Goal: Transaction & Acquisition: Purchase product/service

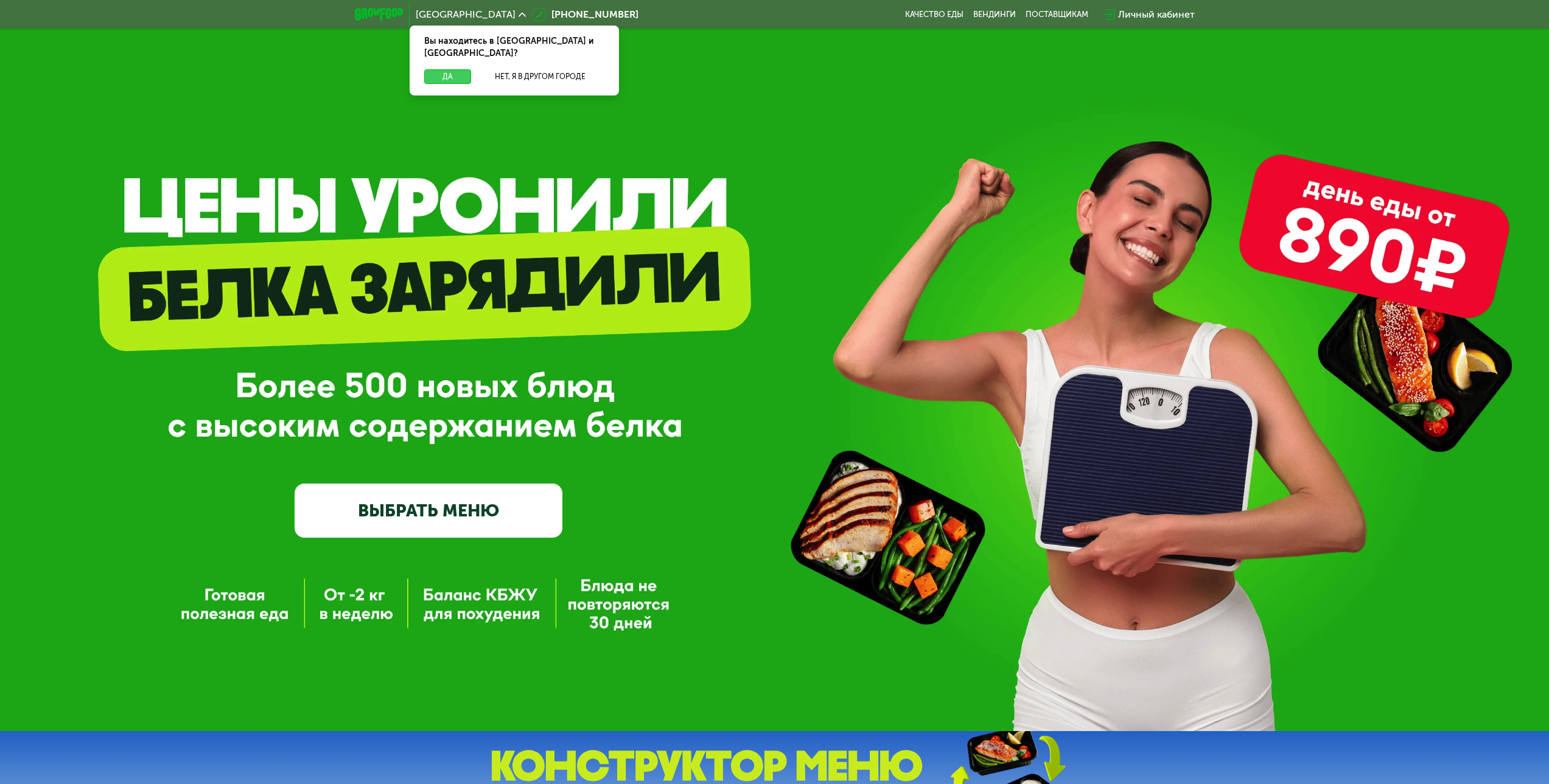
click at [448, 69] on button "Да" at bounding box center [447, 77] width 47 height 15
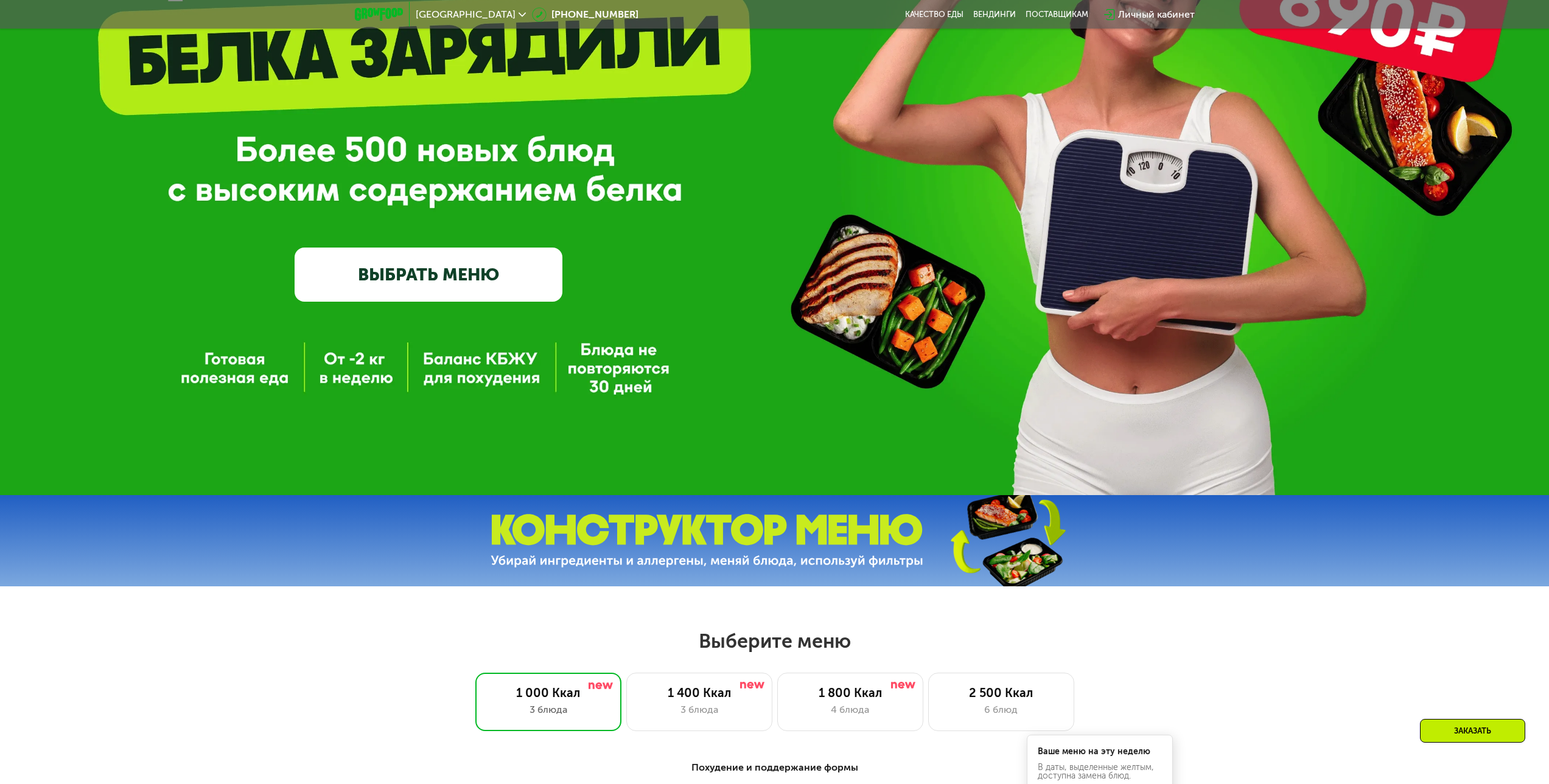
scroll to position [244, 0]
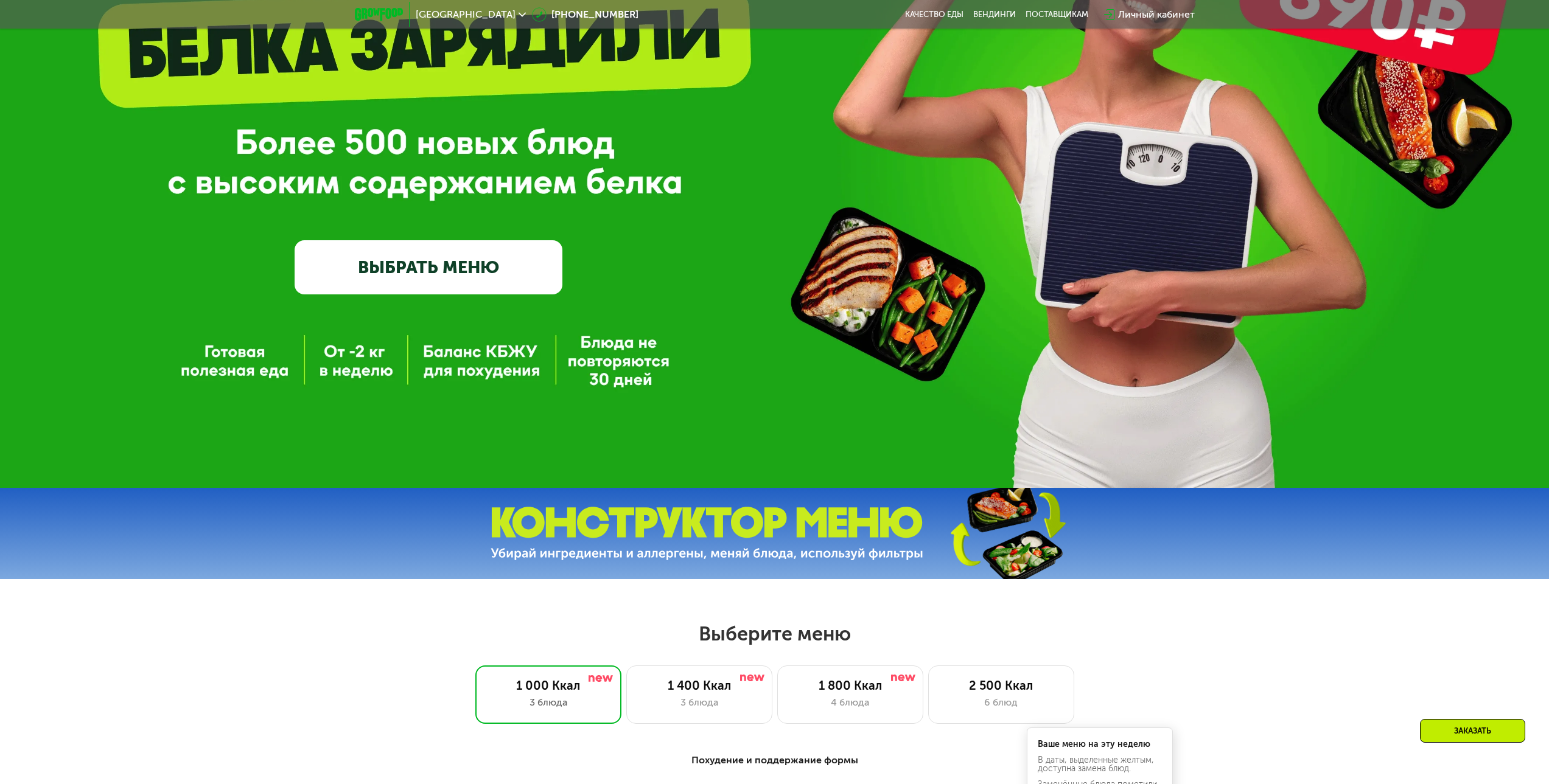
click at [455, 270] on link "ВЫБРАТЬ МЕНЮ" at bounding box center [428, 266] width 268 height 53
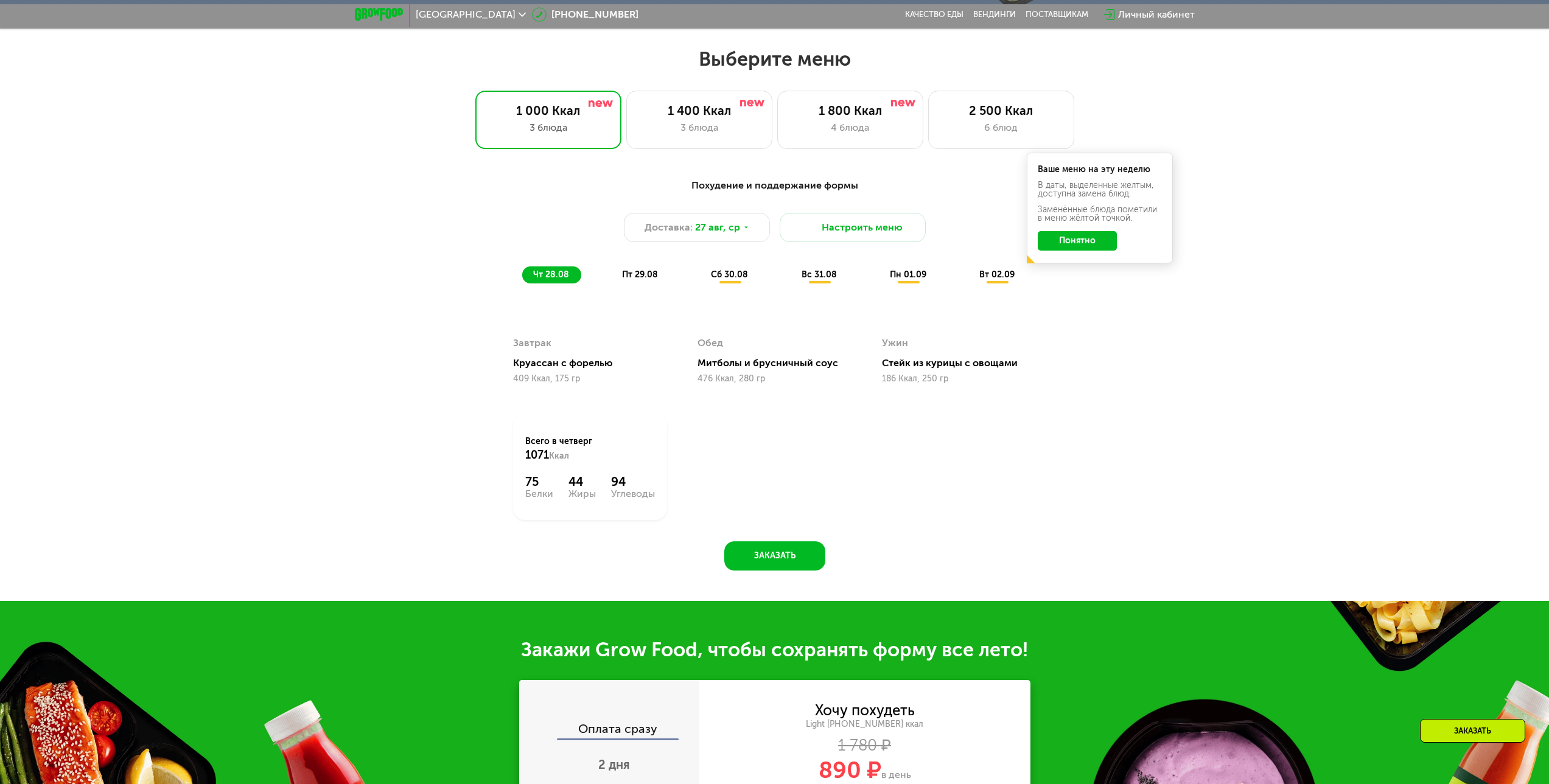
scroll to position [841, 0]
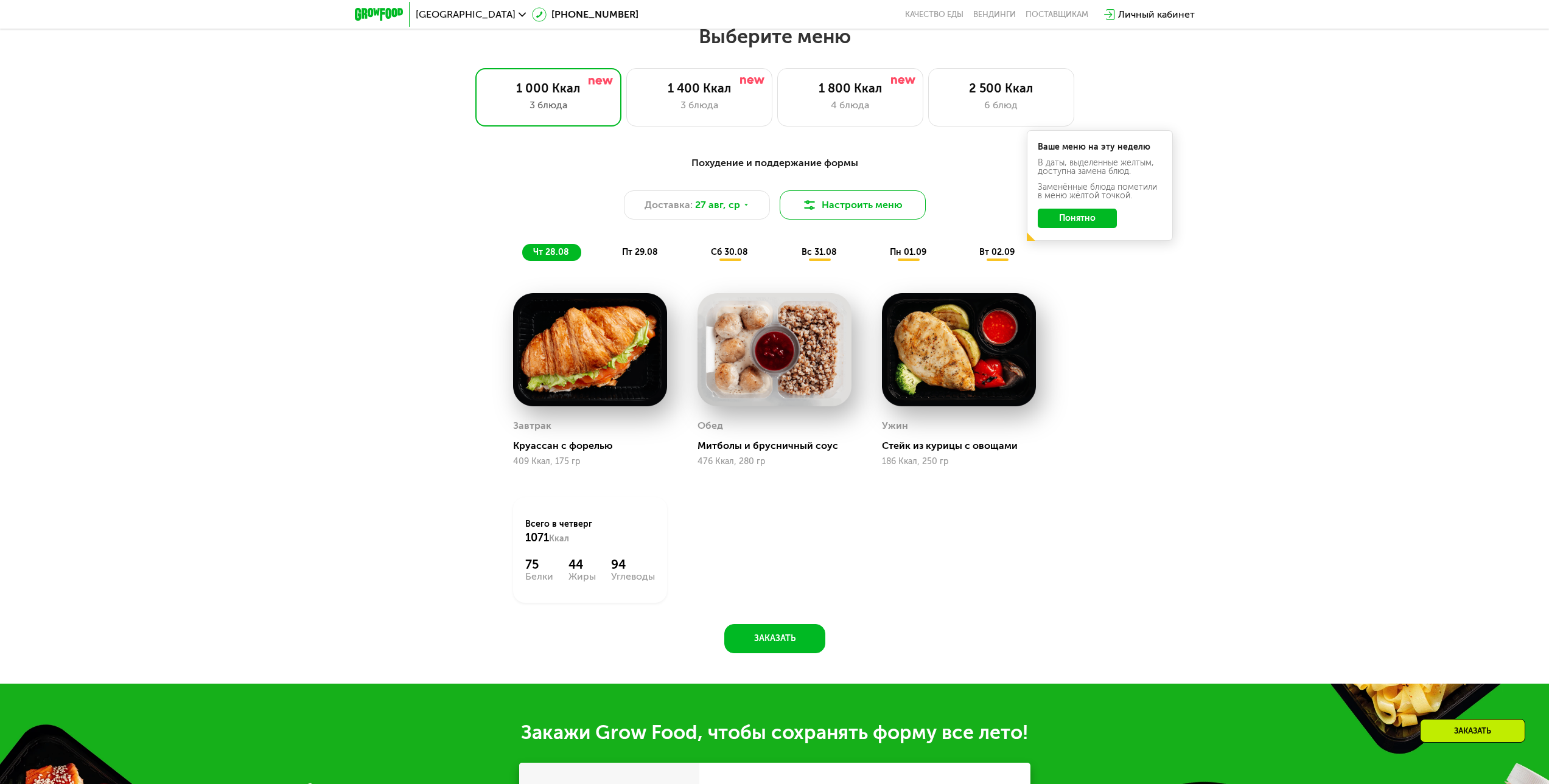
click at [855, 214] on button "Настроить меню" at bounding box center [852, 204] width 146 height 29
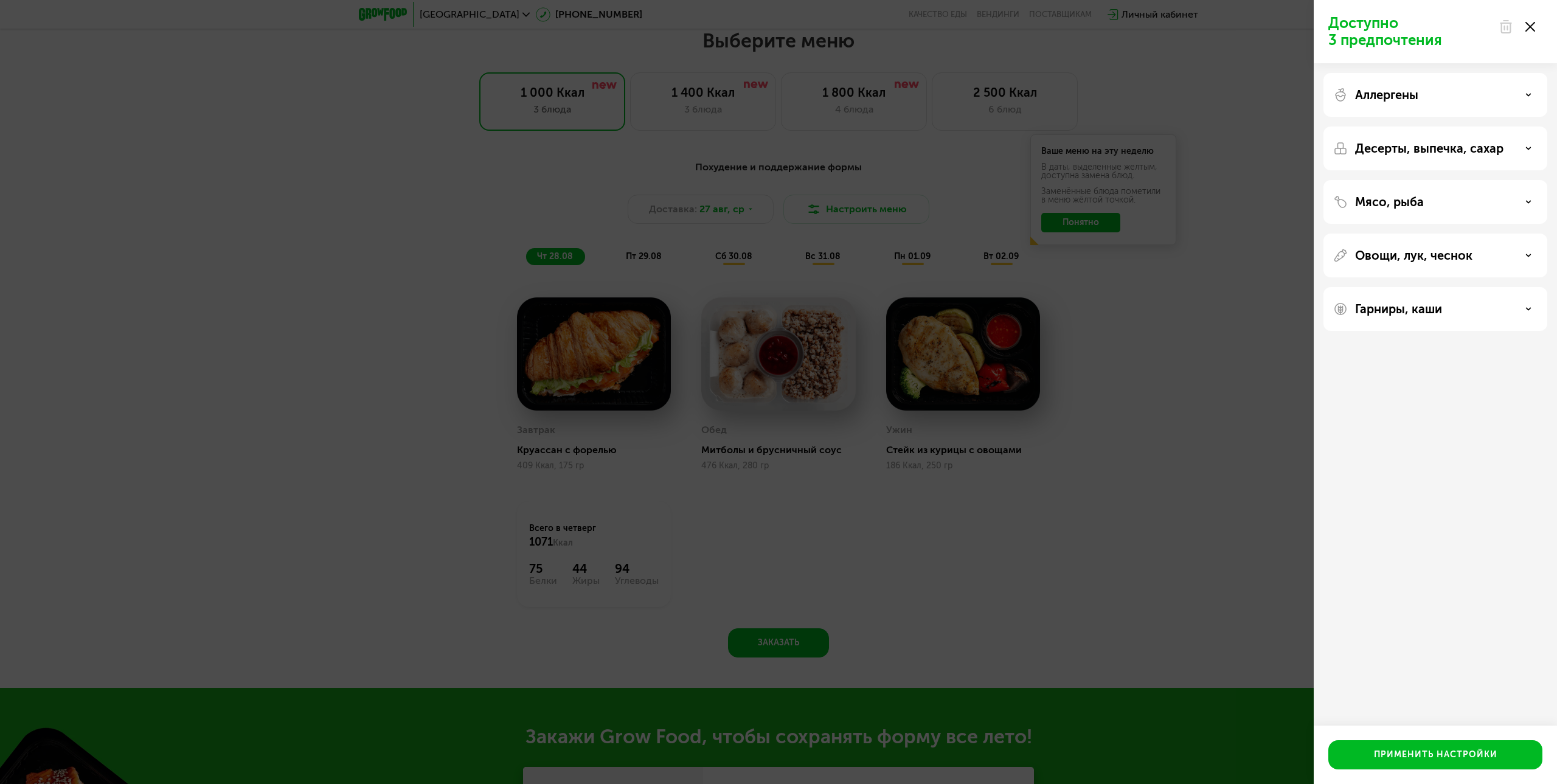
click at [1168, 374] on div "Доступно 3 предпочтения Аллергены Десерты, выпечка, сахар Мясо, рыба Овощи, лук…" at bounding box center [778, 392] width 1557 height 784
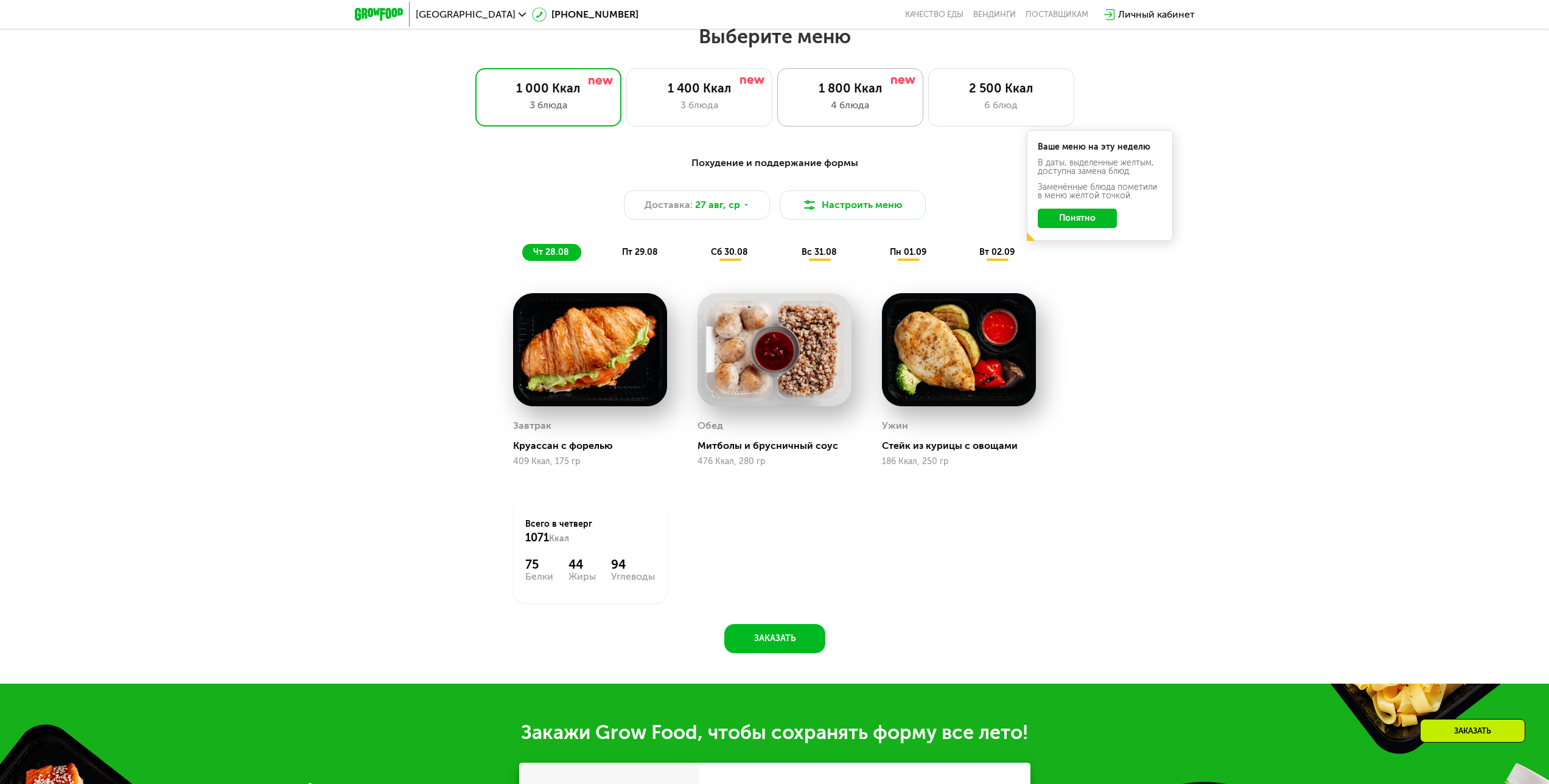
click at [845, 93] on div "1 800 Ккал" at bounding box center [850, 89] width 120 height 15
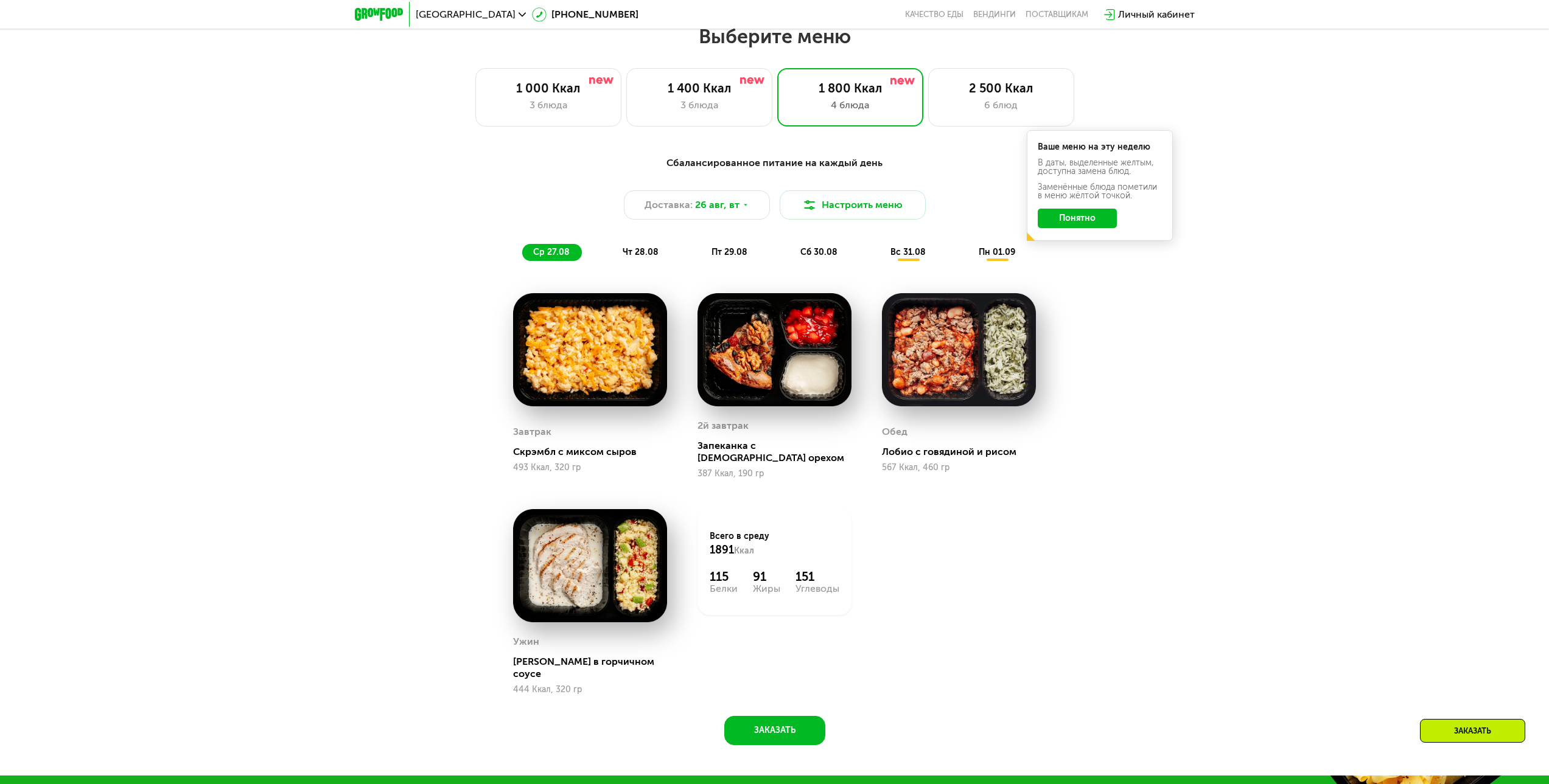
click at [649, 253] on span "чт 28.08" at bounding box center [641, 252] width 35 height 10
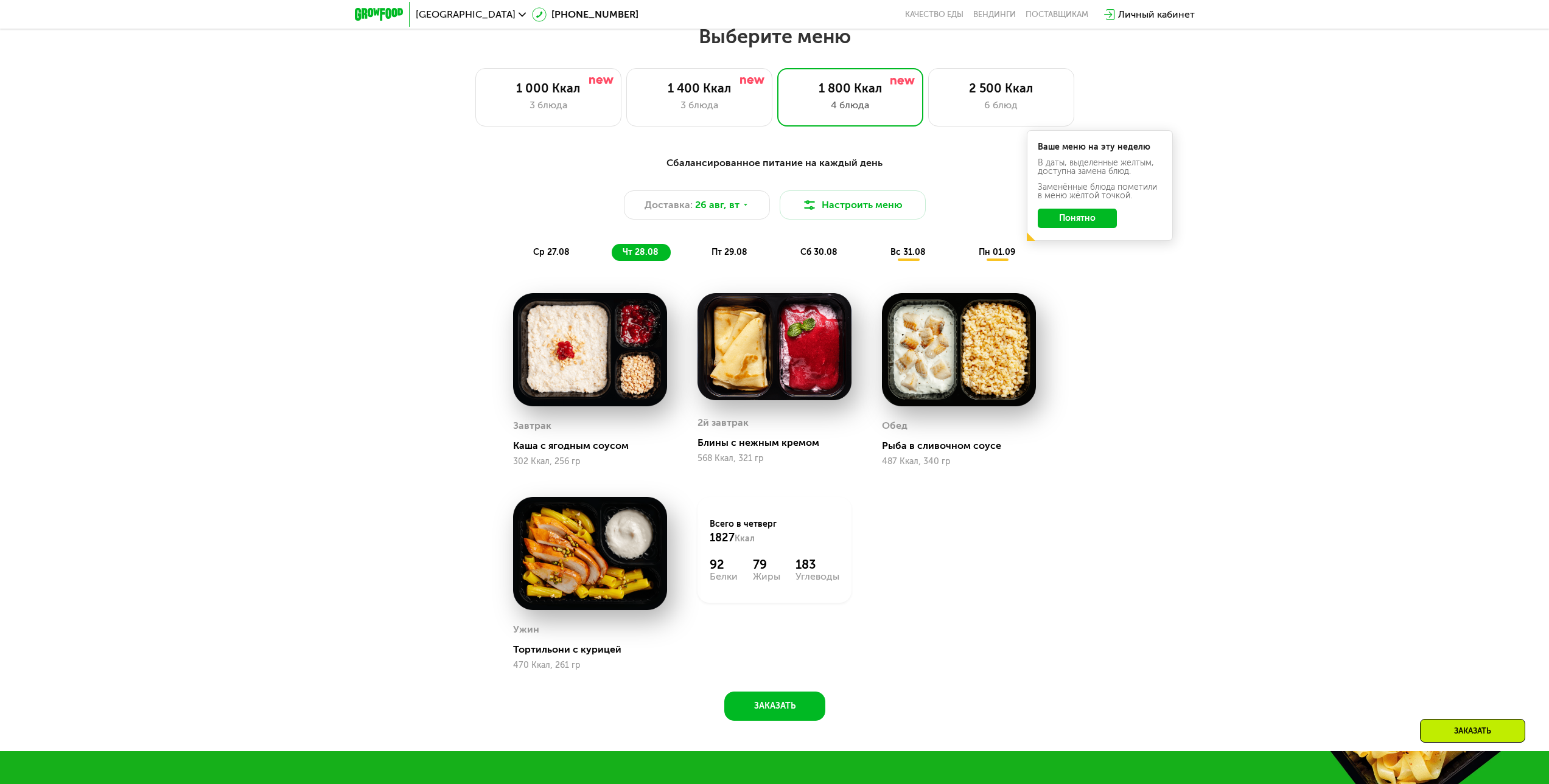
click at [733, 258] on span "пт 29.08" at bounding box center [729, 252] width 35 height 10
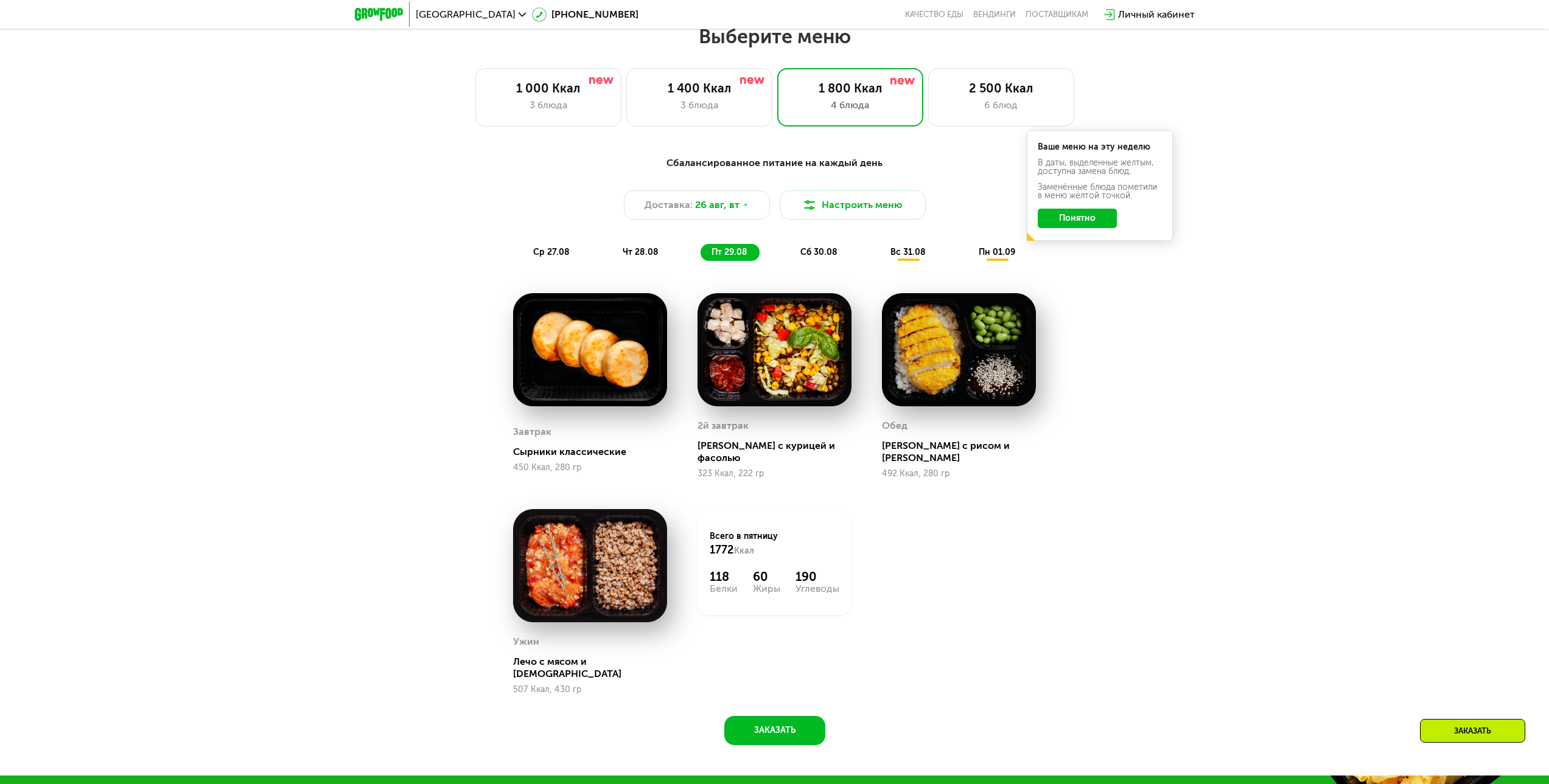
click at [824, 255] on span "сб 30.08" at bounding box center [819, 252] width 37 height 10
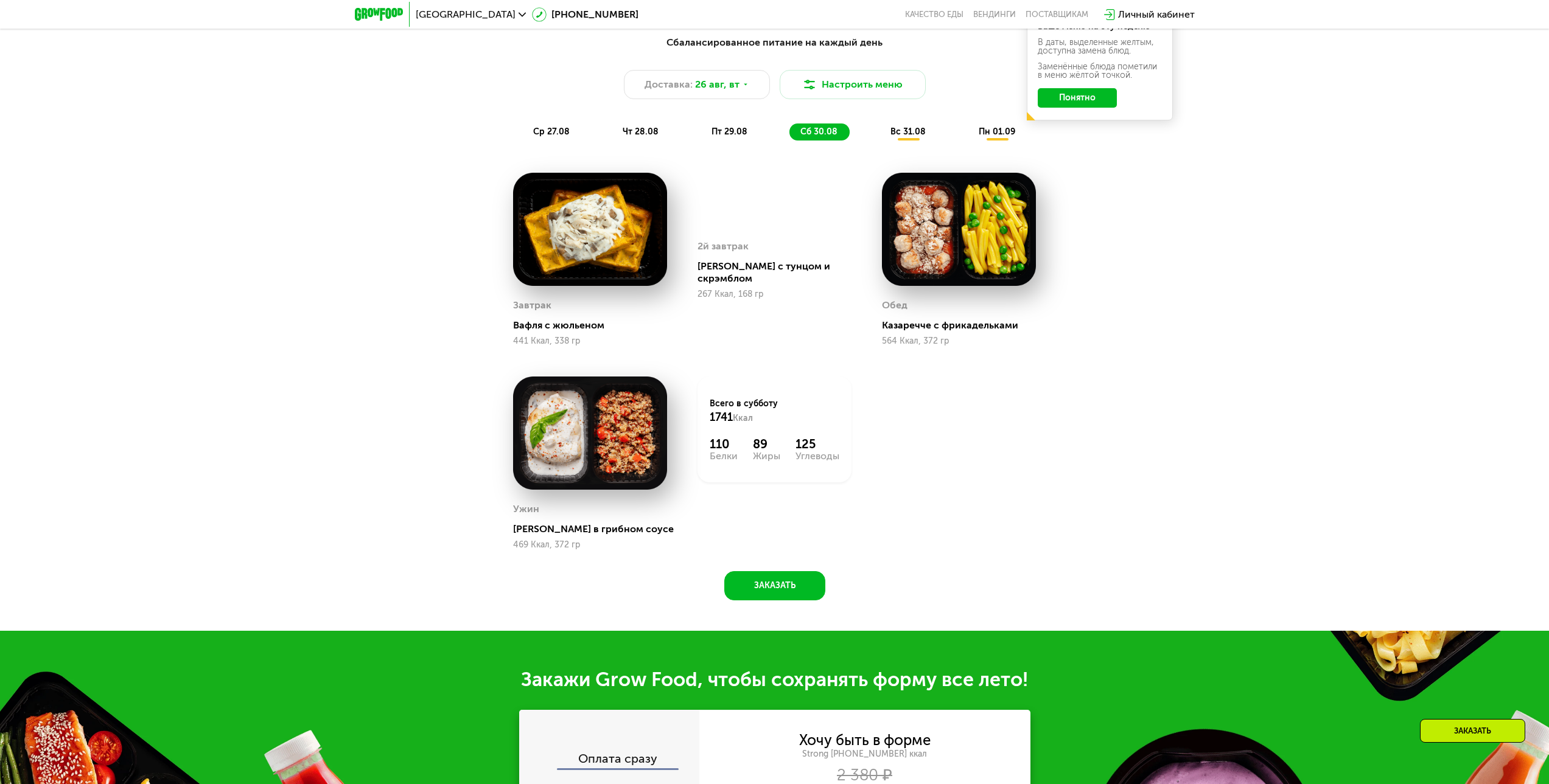
scroll to position [902, 0]
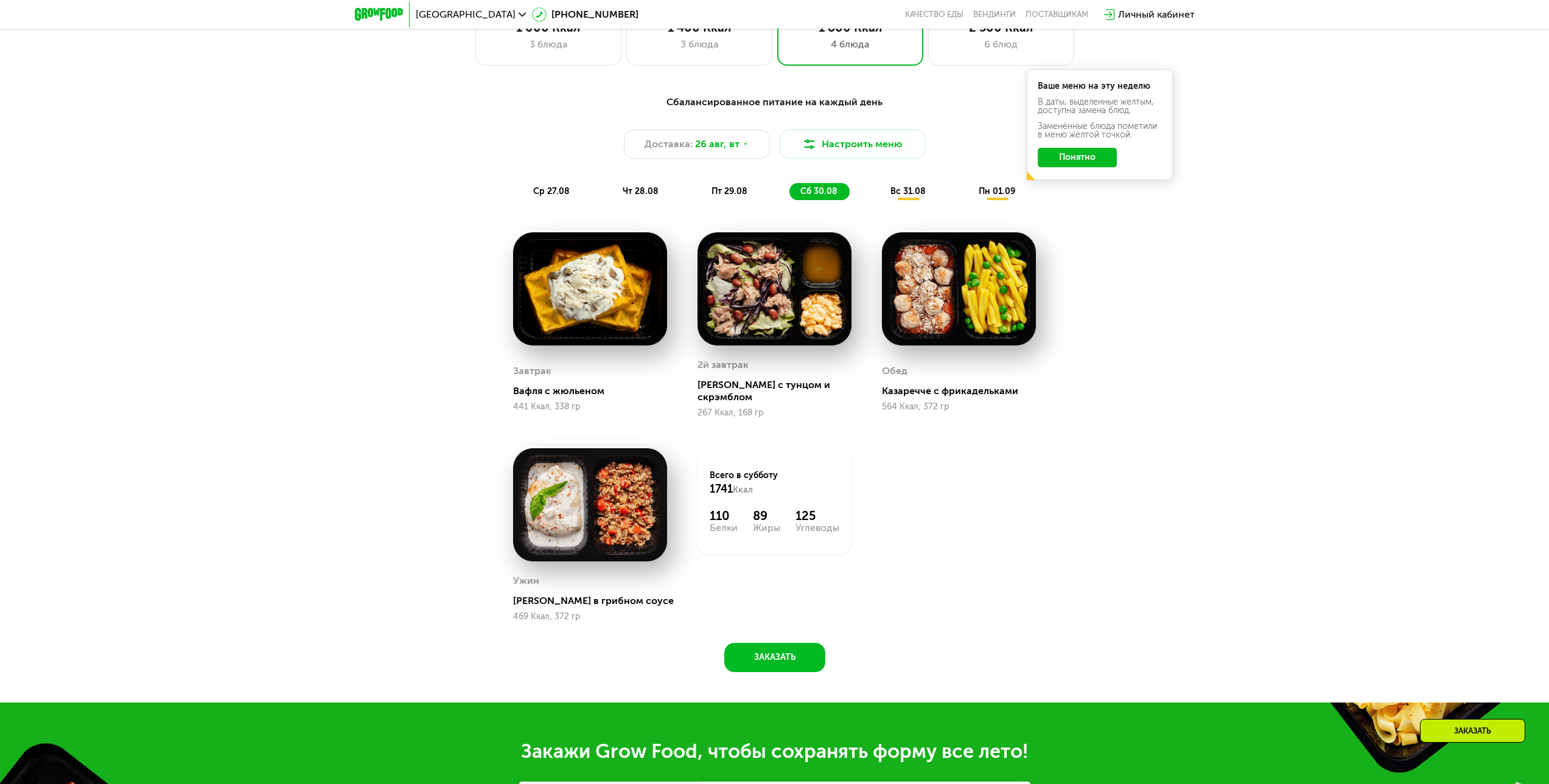
click at [913, 197] on span "вс 31.08" at bounding box center [908, 190] width 35 height 10
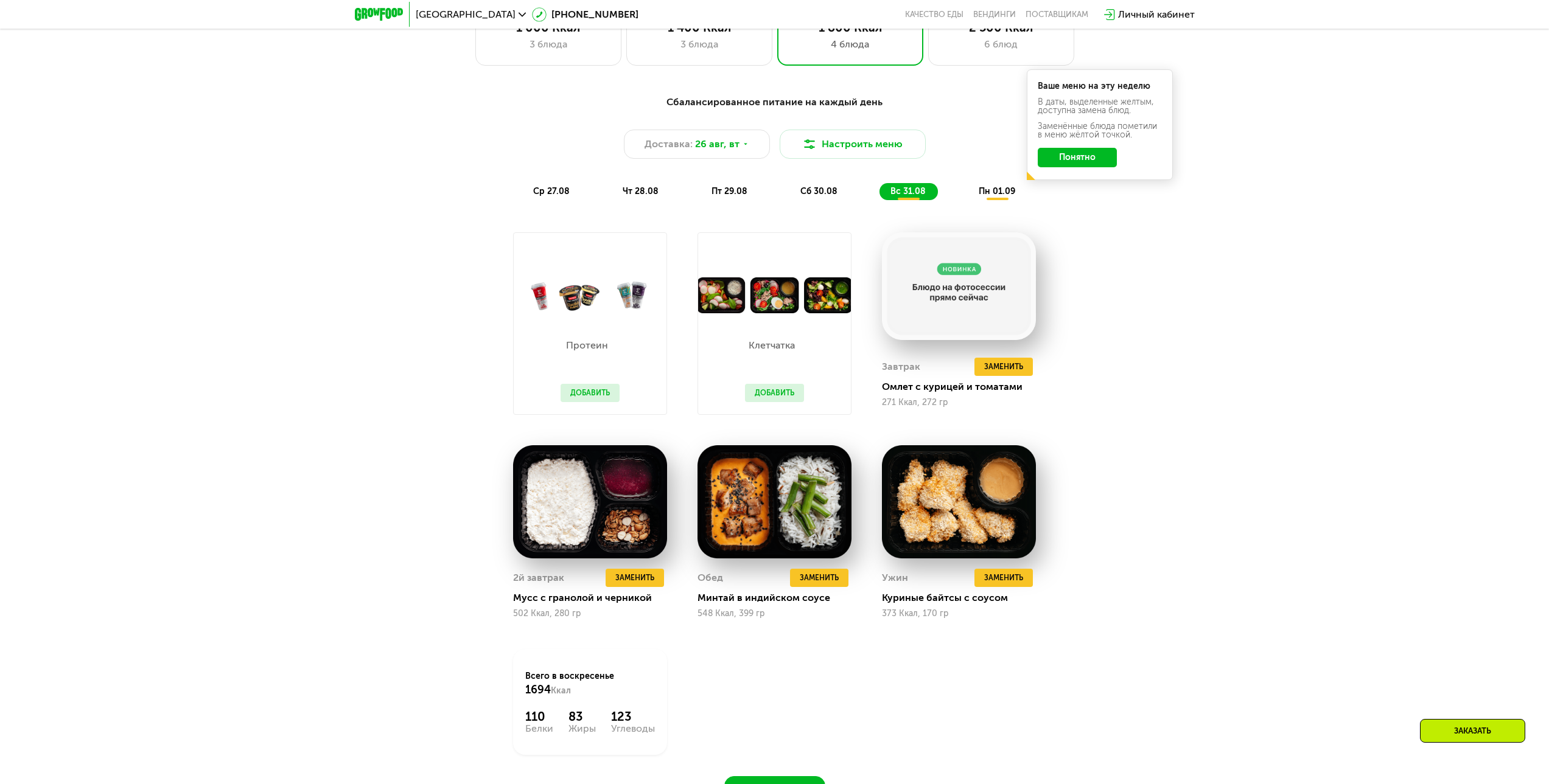
click at [1150, 364] on div "Сбалансированное питание на каждый день Доставка: [DATE] Настроить меню ср 27.0…" at bounding box center [774, 456] width 1549 height 758
click at [1190, 326] on div "Сбалансированное питание на каждый день Доставка: [DATE] Настроить меню ср 27.0…" at bounding box center [774, 456] width 1549 height 758
click at [993, 200] on div "пн 01.09" at bounding box center [997, 191] width 60 height 17
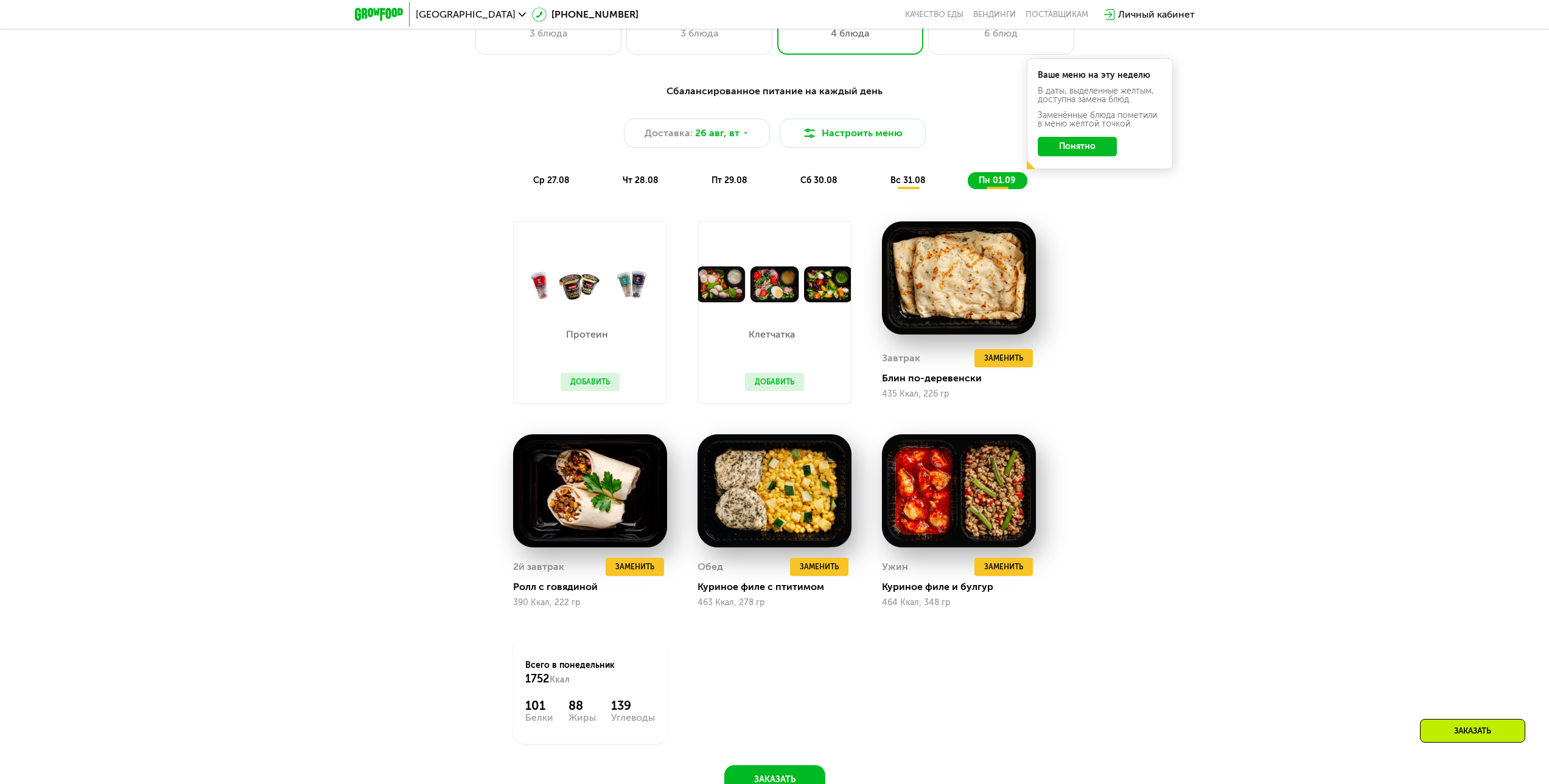
scroll to position [719, 0]
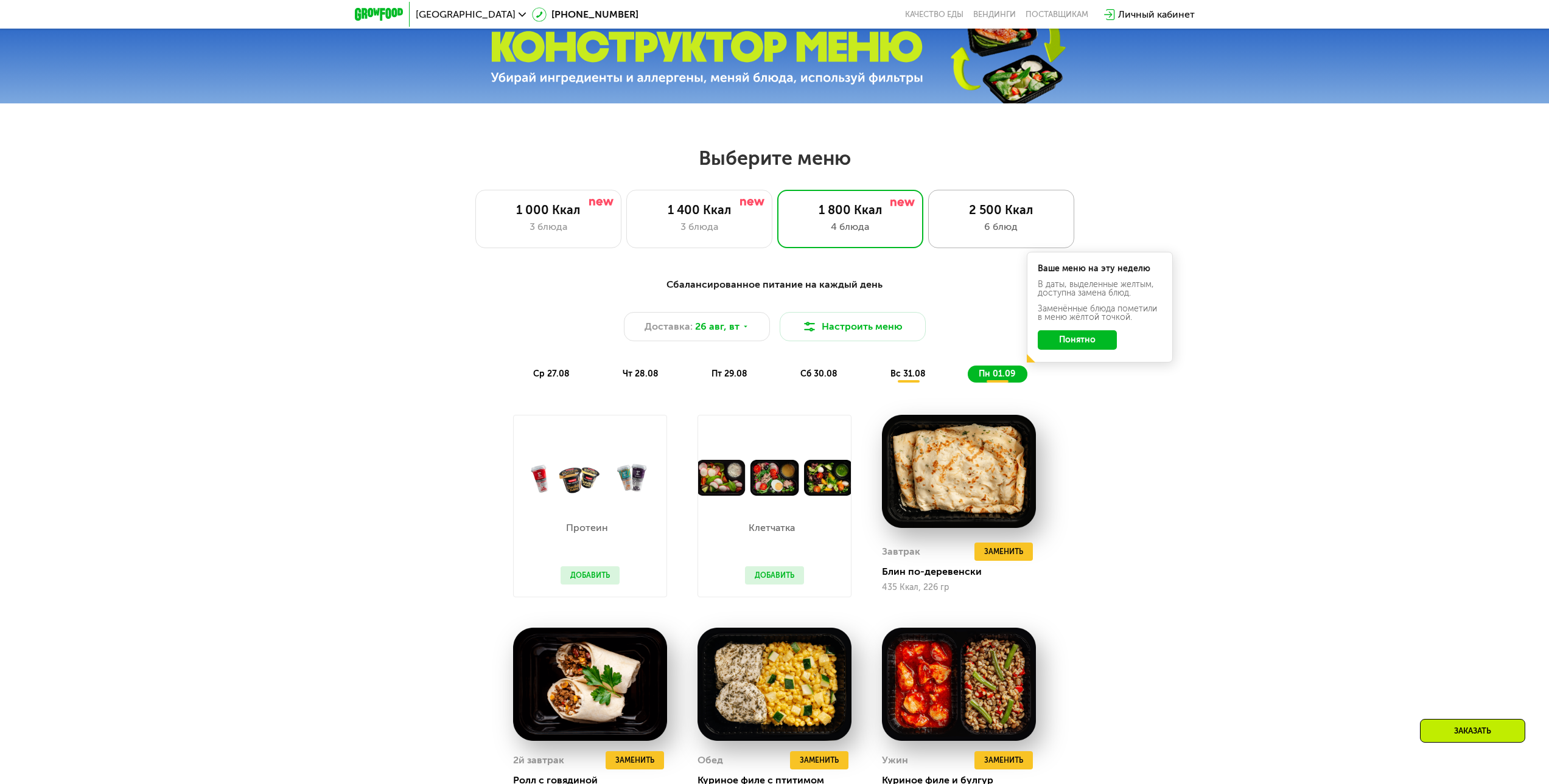
click at [967, 238] on div "2 500 Ккал 6 блюд" at bounding box center [1001, 218] width 146 height 59
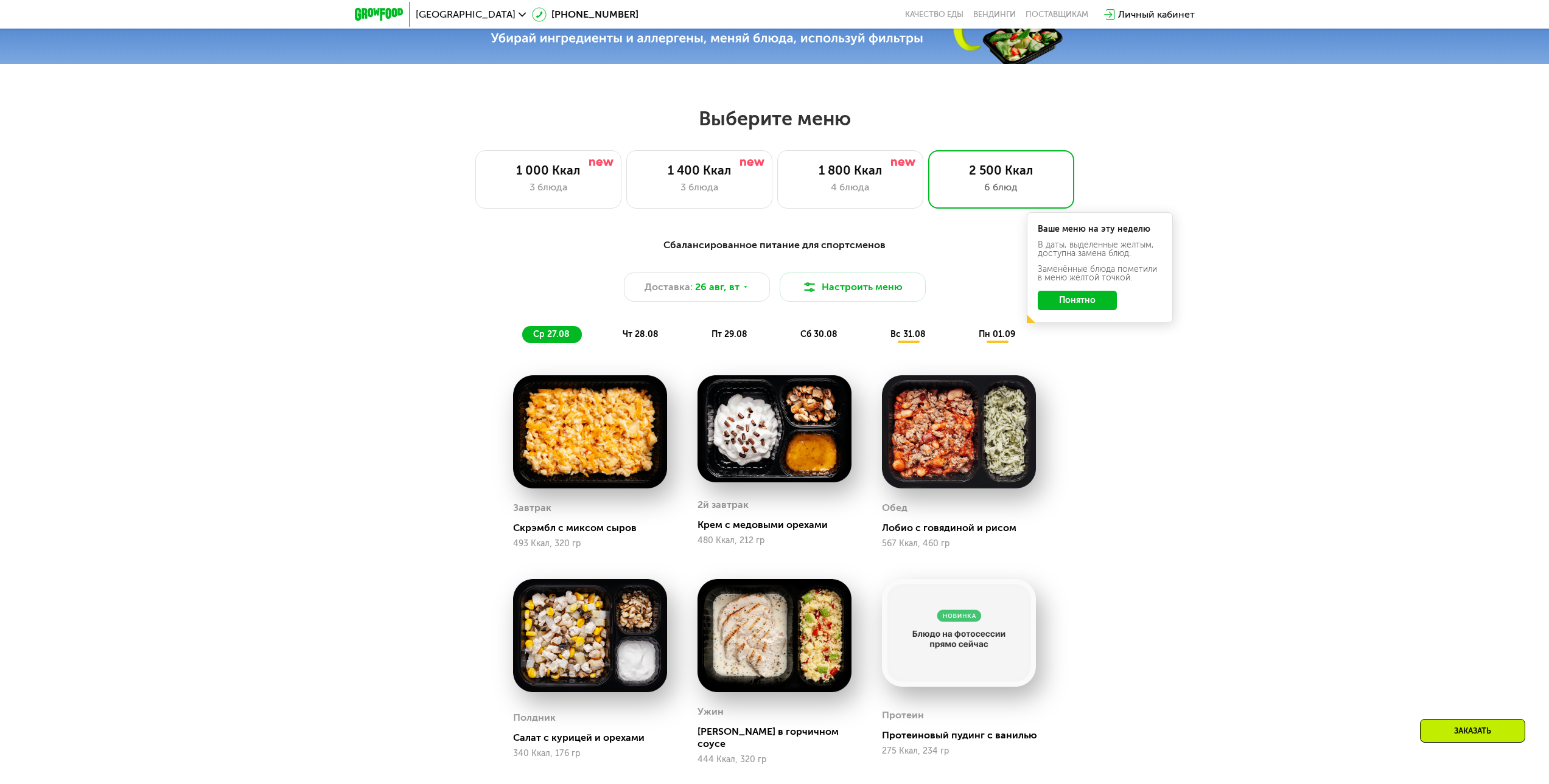
scroll to position [780, 0]
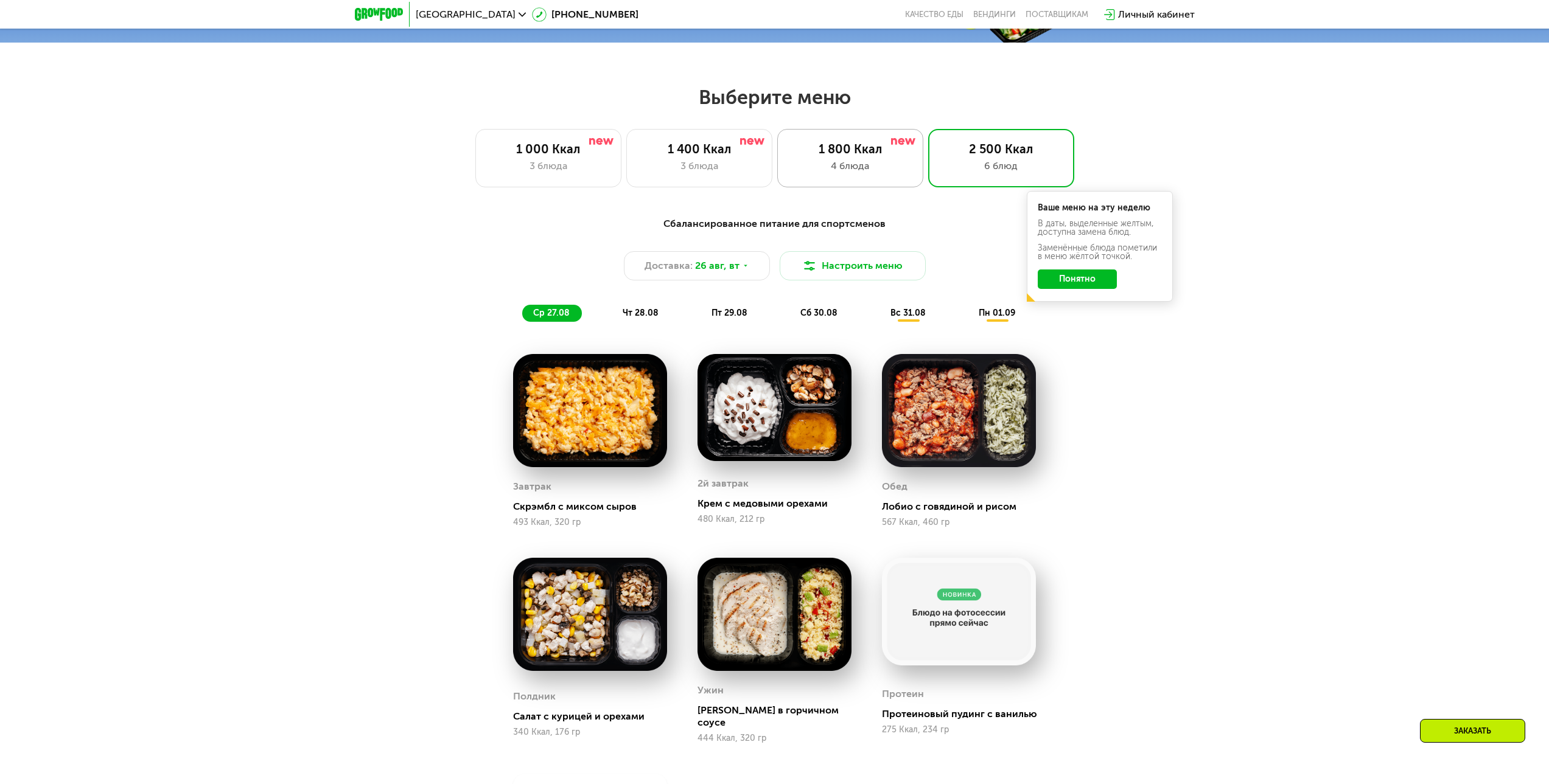
click at [846, 156] on div "1 800 Ккал" at bounding box center [850, 149] width 120 height 15
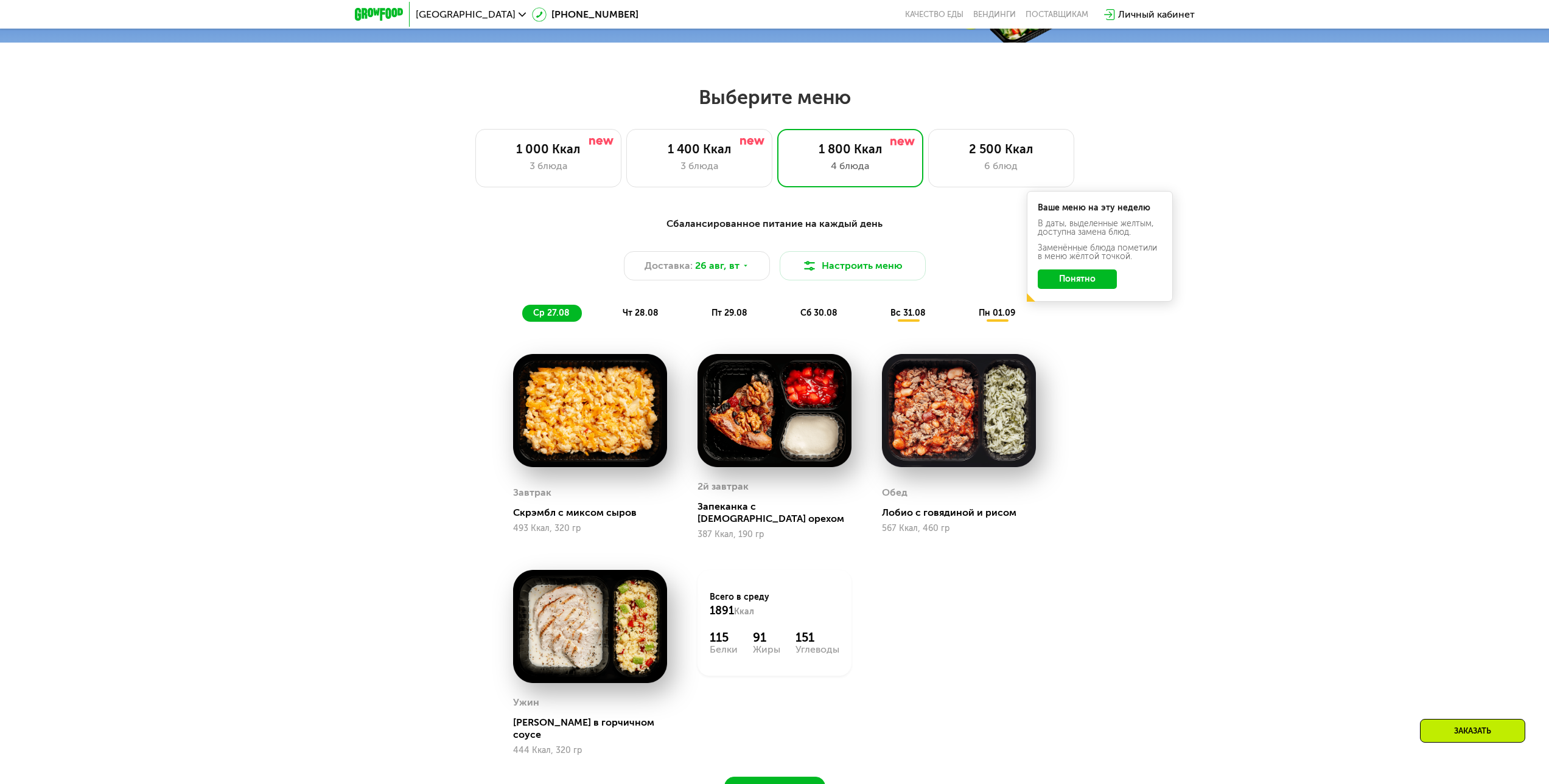
click at [1071, 289] on button "Понятно" at bounding box center [1077, 279] width 79 height 20
click at [918, 318] on span "вс 31.08" at bounding box center [908, 313] width 35 height 10
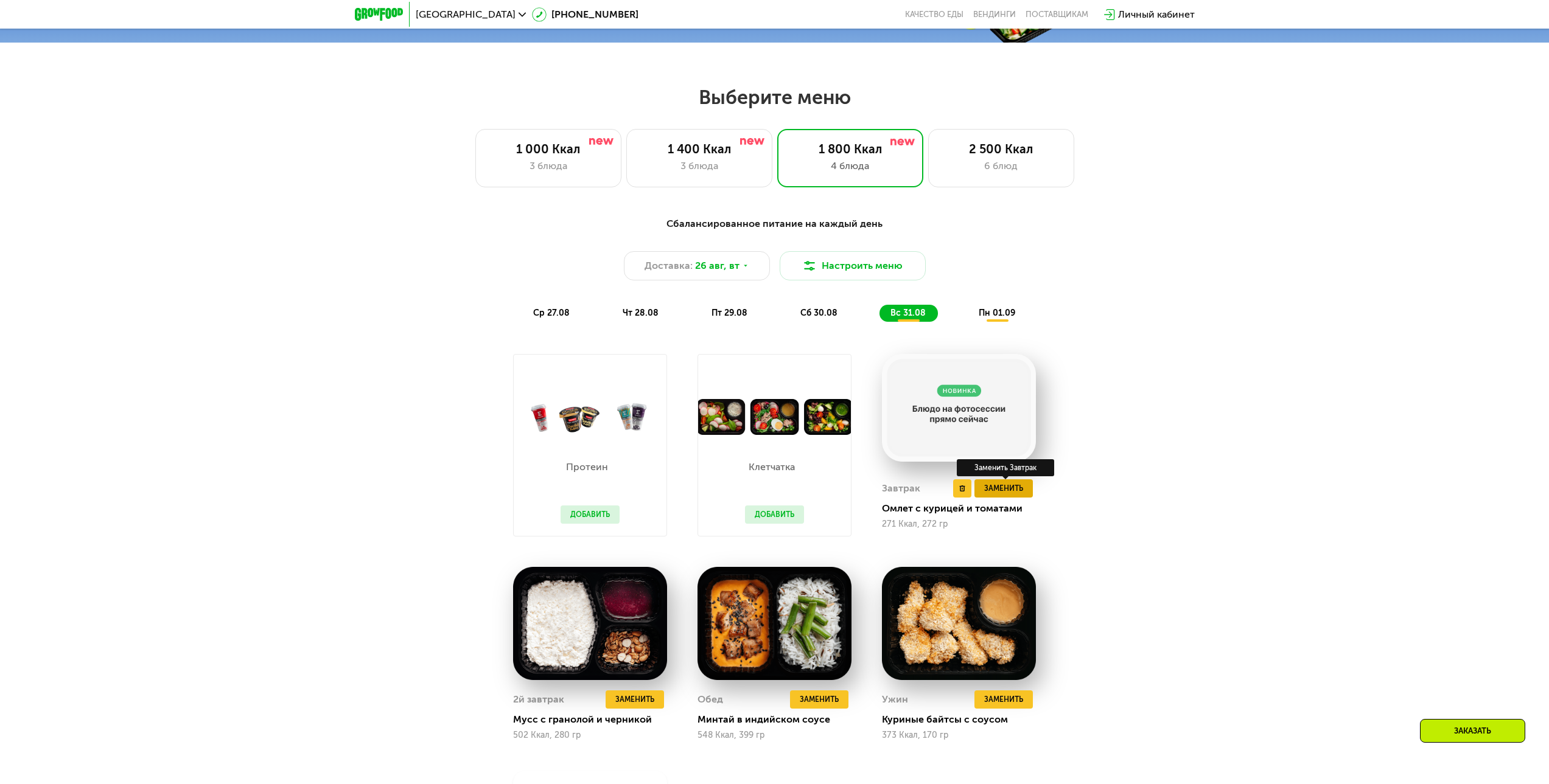
click at [1009, 495] on span "Заменить" at bounding box center [1004, 488] width 39 height 12
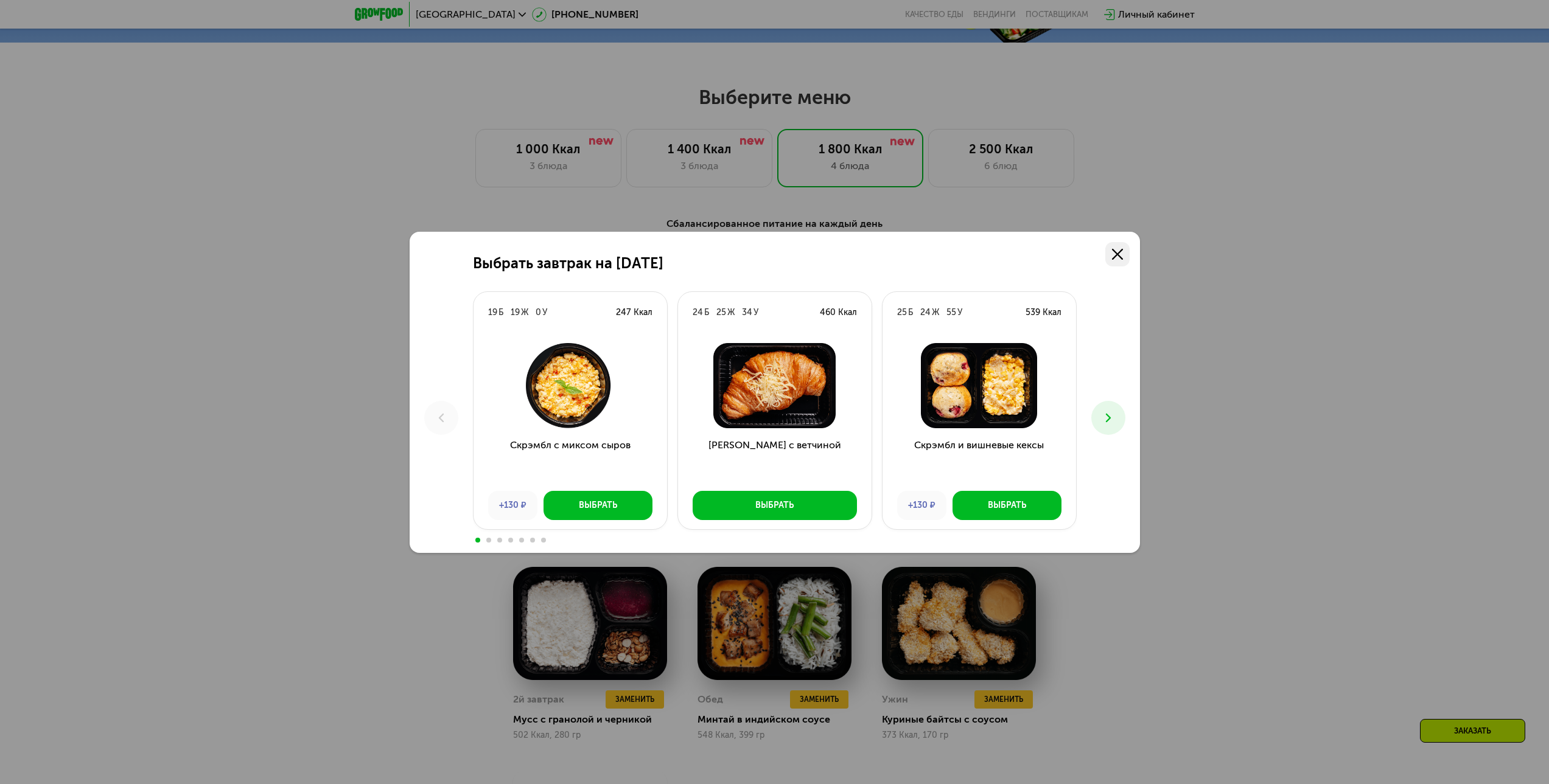
click at [1120, 255] on icon at bounding box center [1118, 255] width 11 height 11
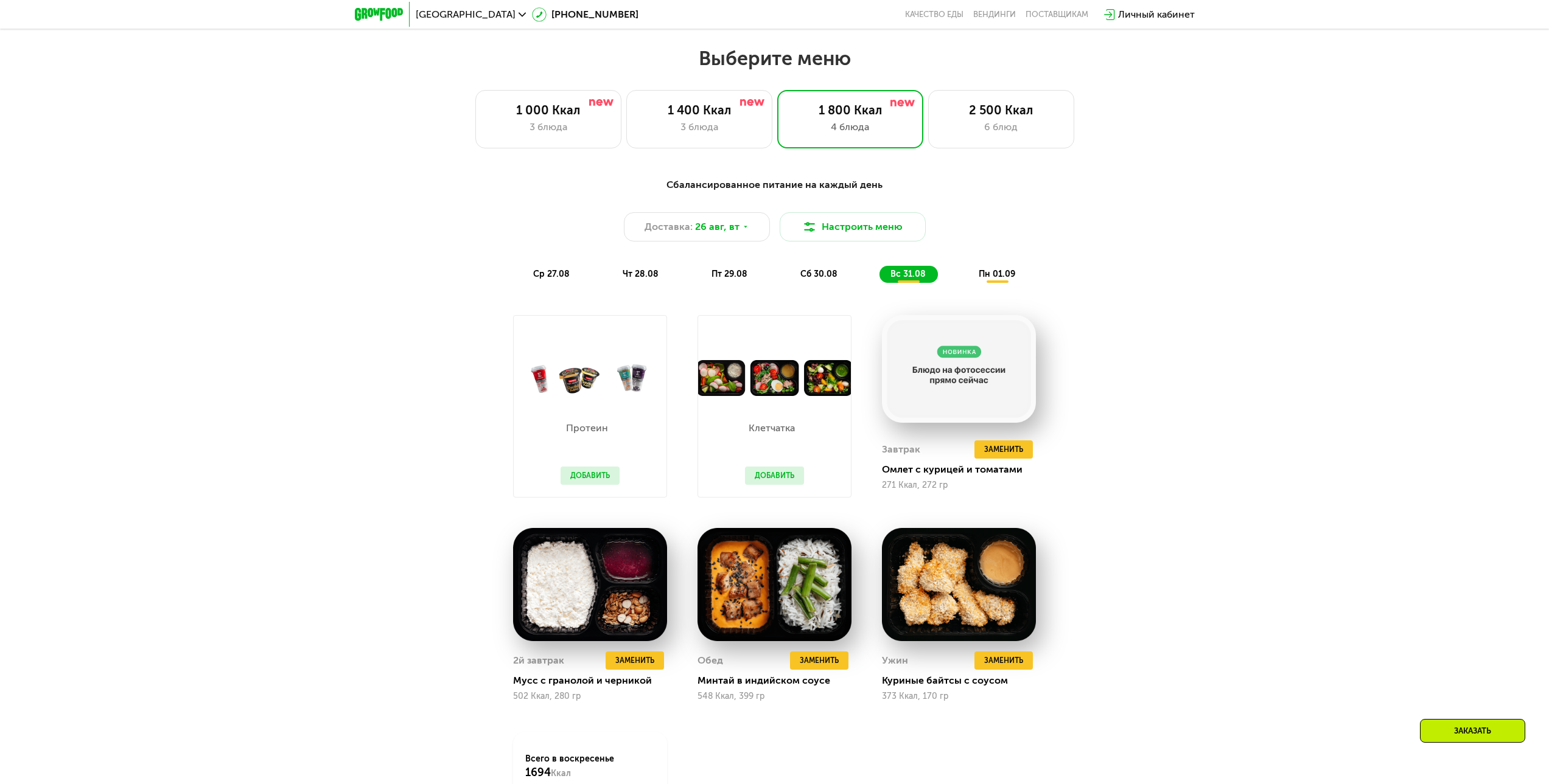
scroll to position [841, 0]
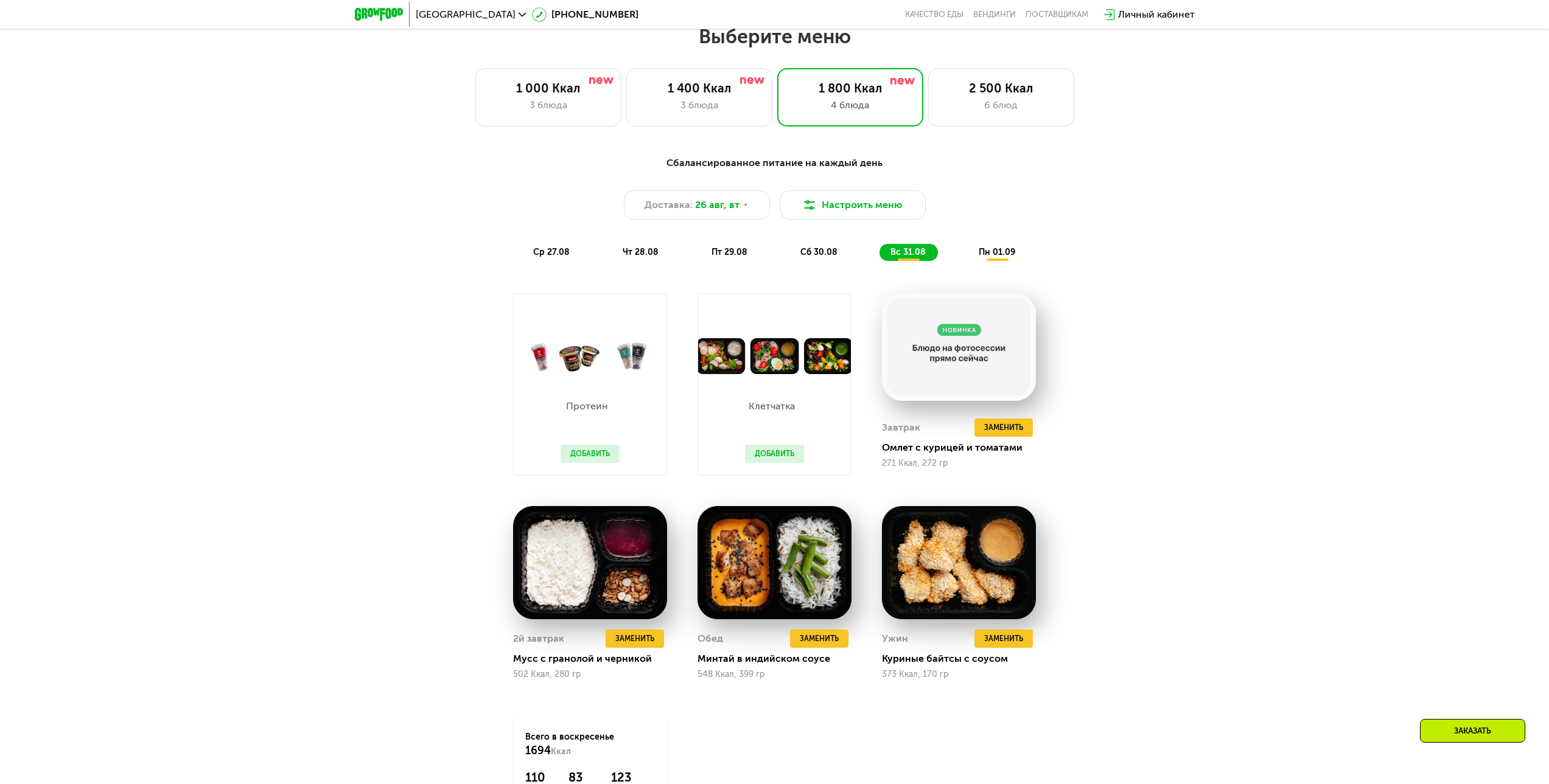
click at [1001, 261] on div "пн 01.09" at bounding box center [997, 252] width 60 height 17
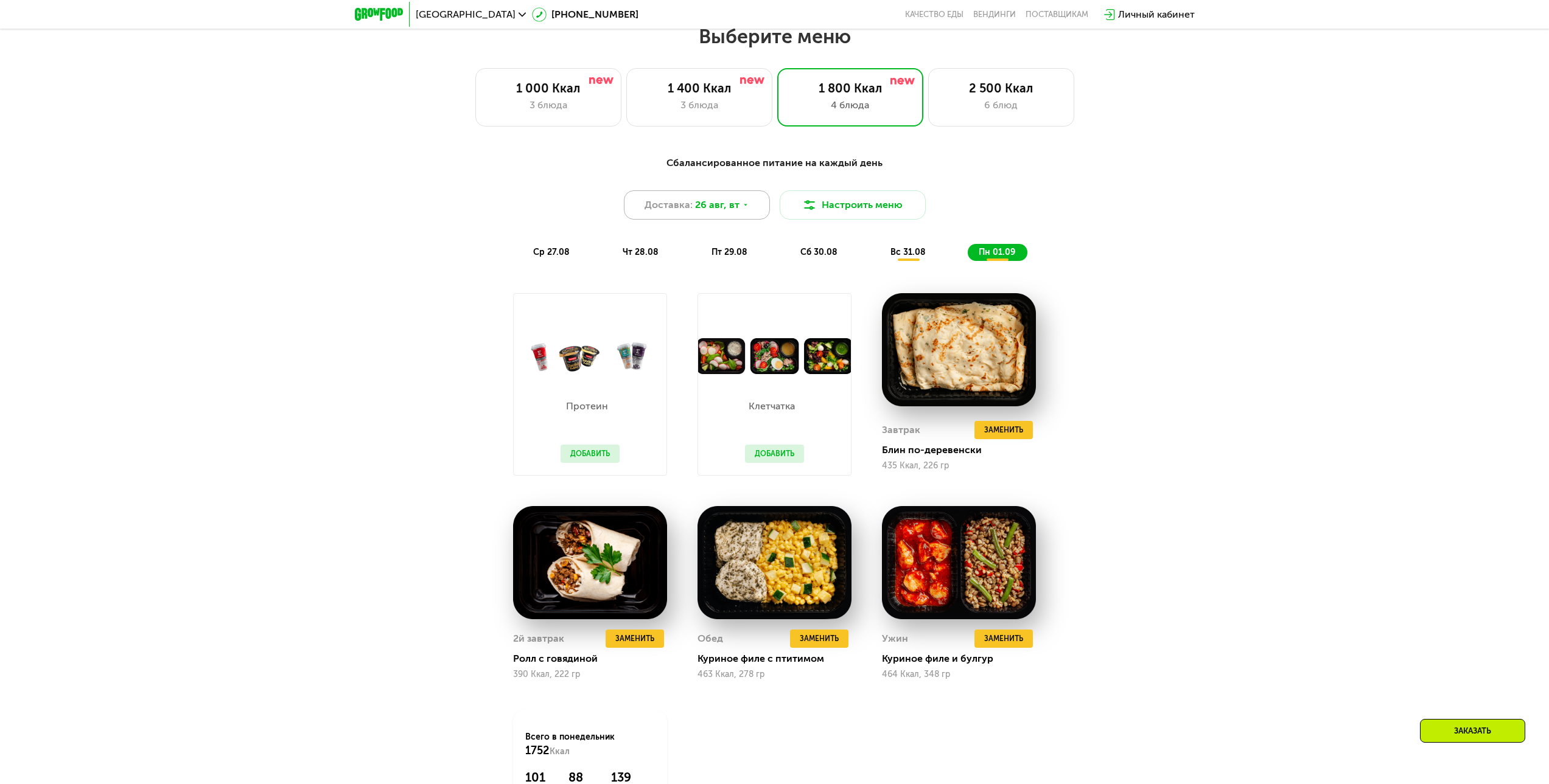
click at [751, 209] on div "Доставка: [DATE]" at bounding box center [697, 204] width 146 height 29
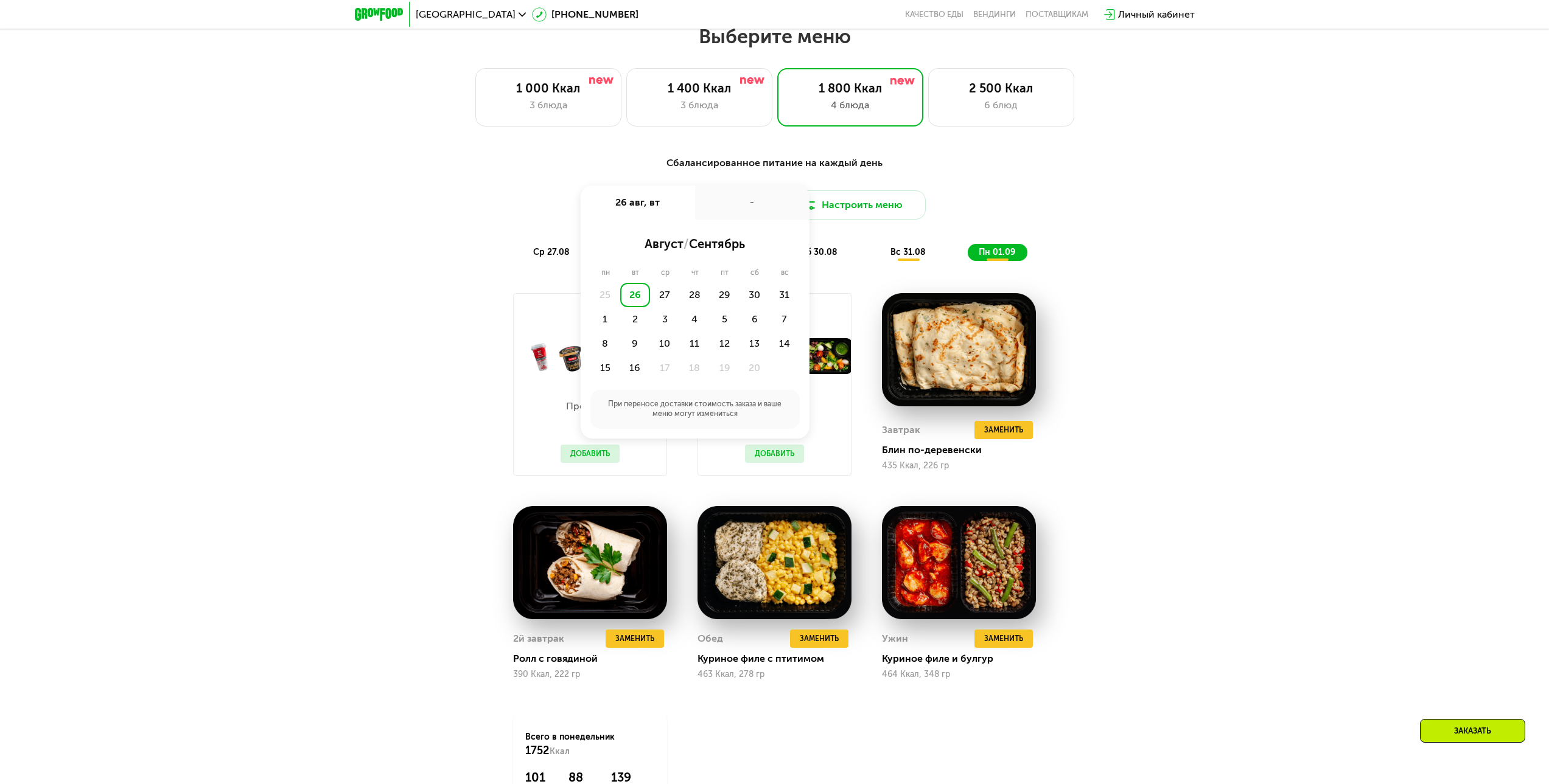
click at [750, 208] on div "-" at bounding box center [752, 203] width 115 height 34
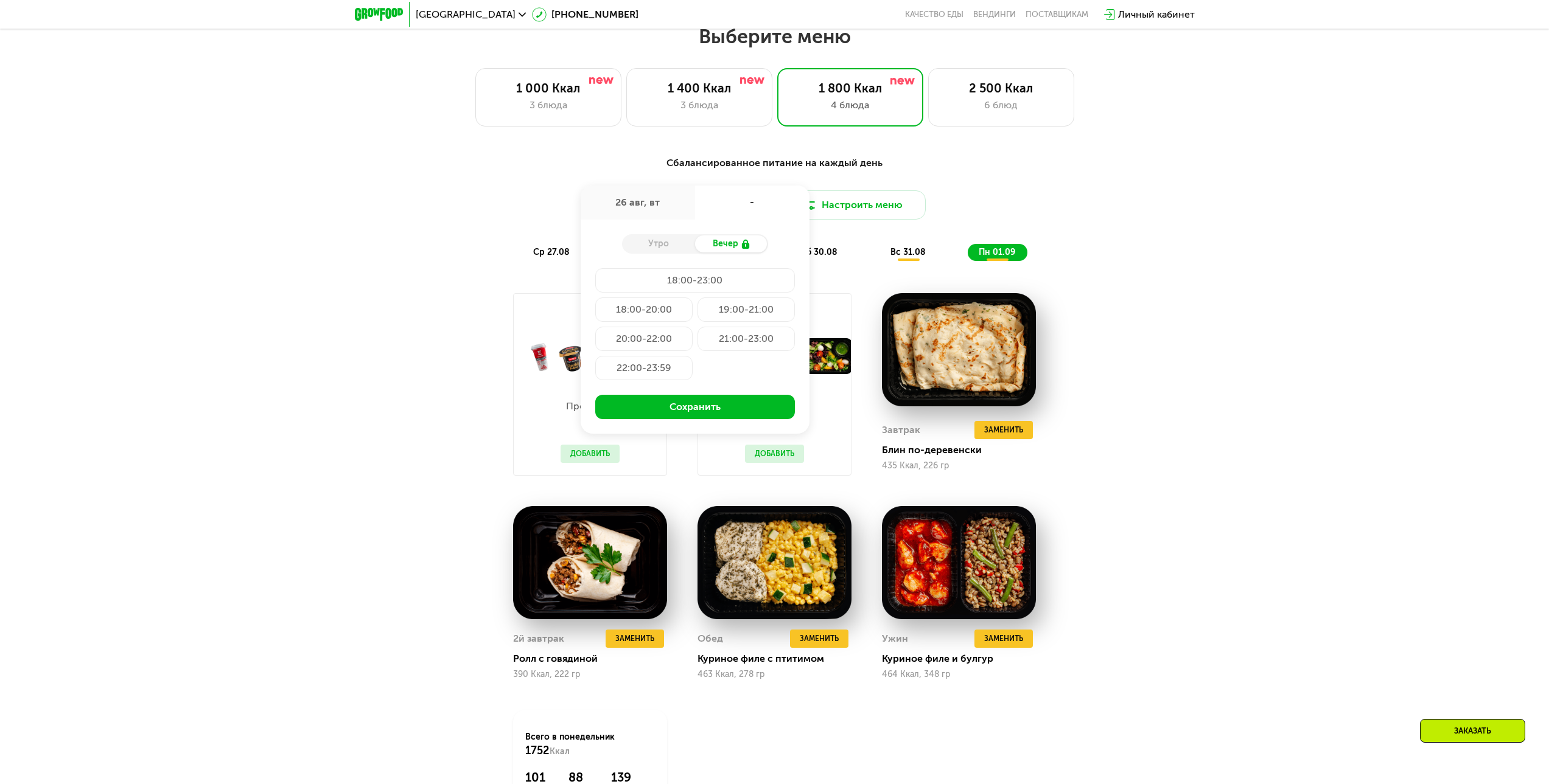
click at [657, 249] on div "Утро" at bounding box center [658, 244] width 73 height 17
click at [672, 202] on div "26 авг, вт" at bounding box center [638, 203] width 115 height 34
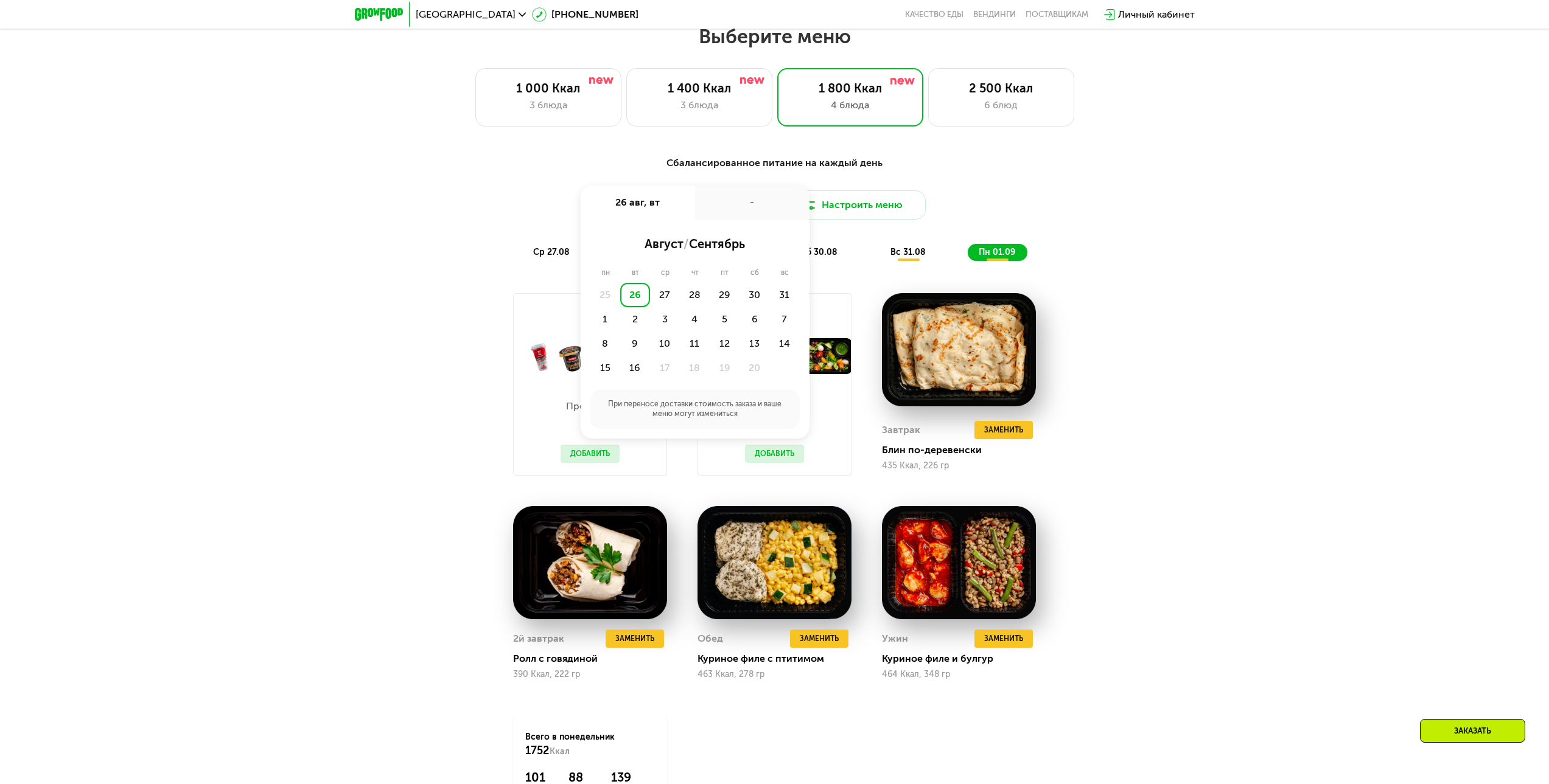
click at [1306, 357] on div "Сбалансированное питание на каждый день Доставка: [DATE] авг, вт - август / сен…" at bounding box center [774, 518] width 1549 height 758
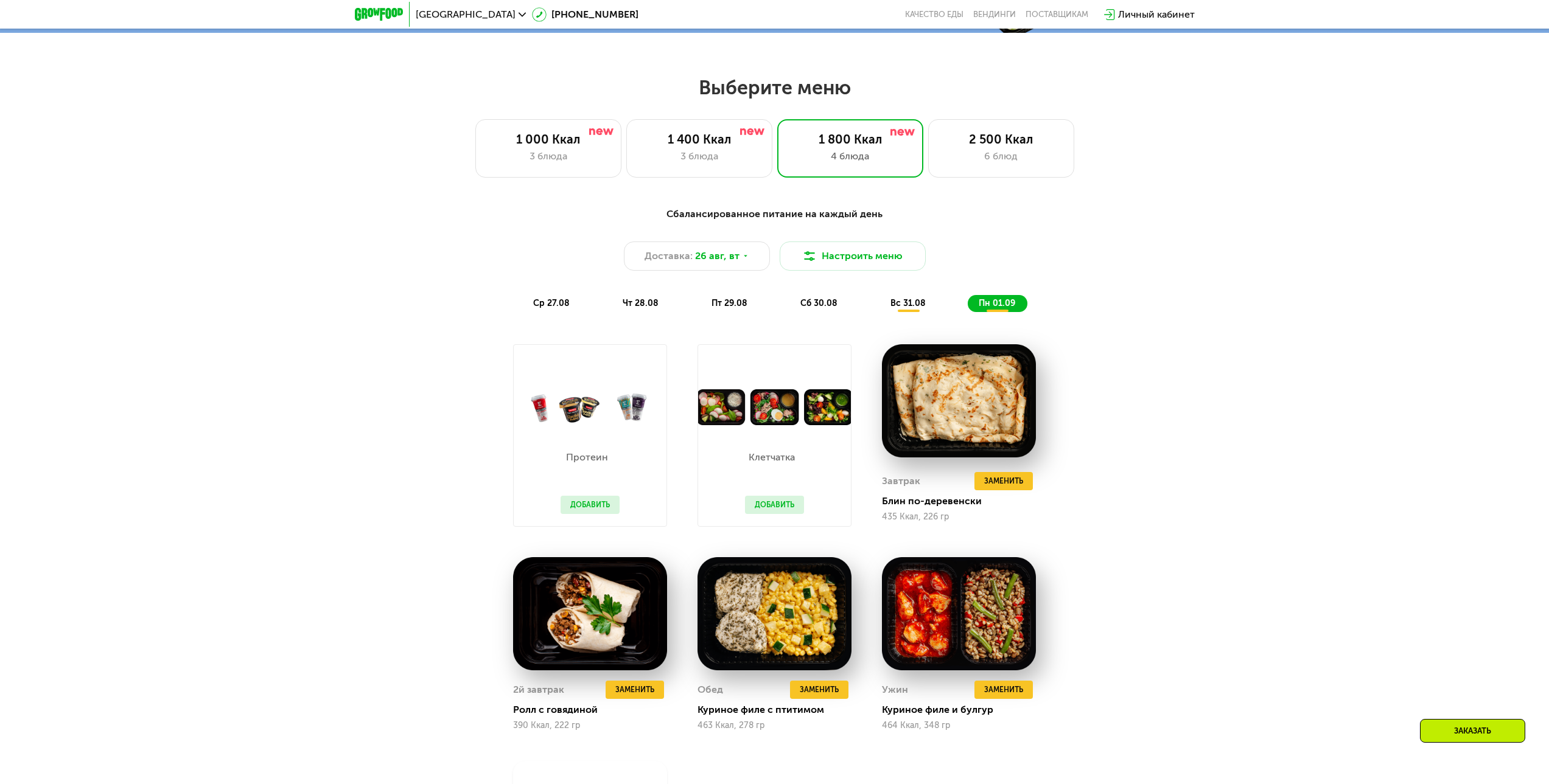
scroll to position [719, 0]
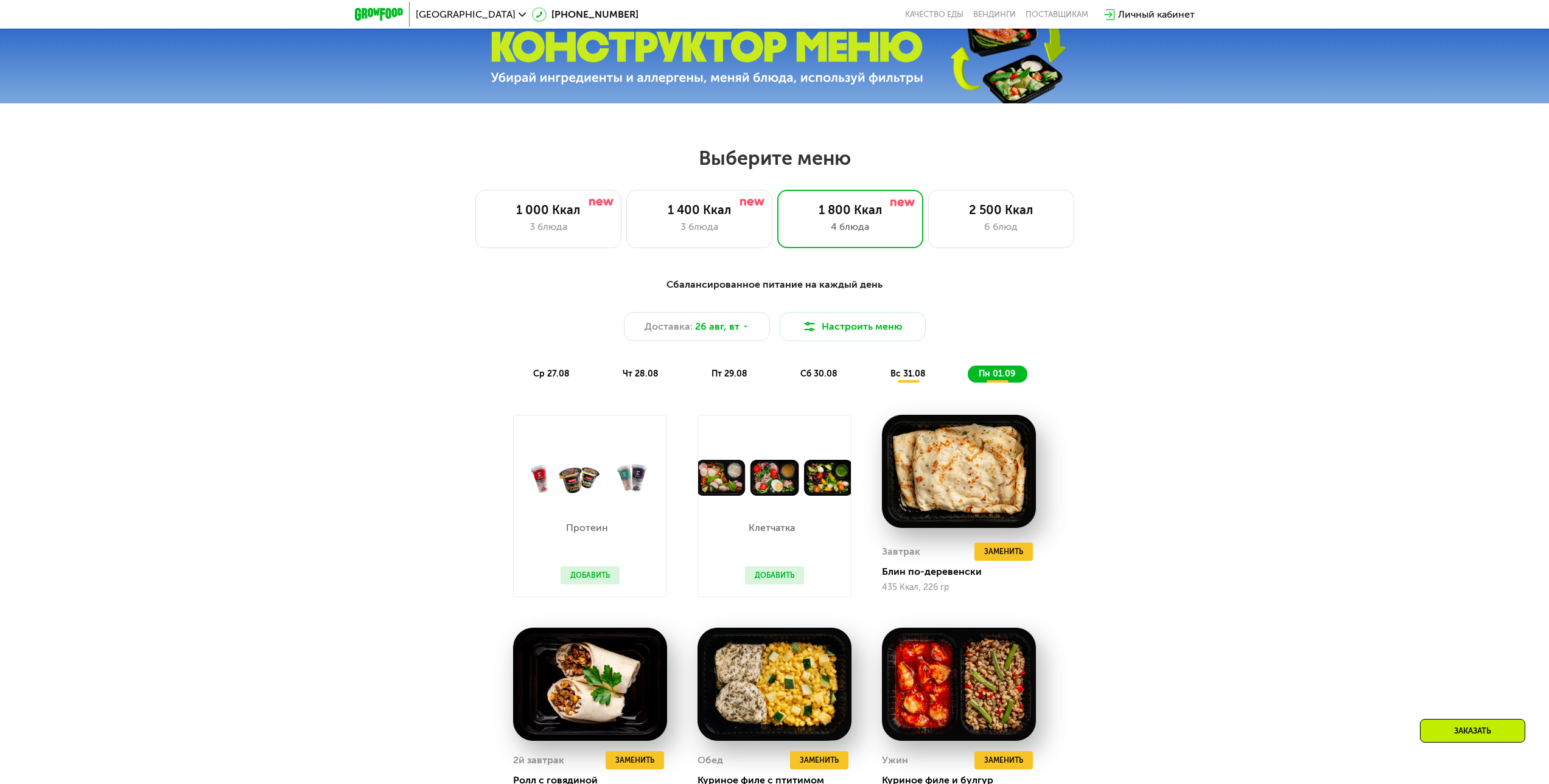
click at [560, 374] on span "ср 27.08" at bounding box center [551, 373] width 36 height 10
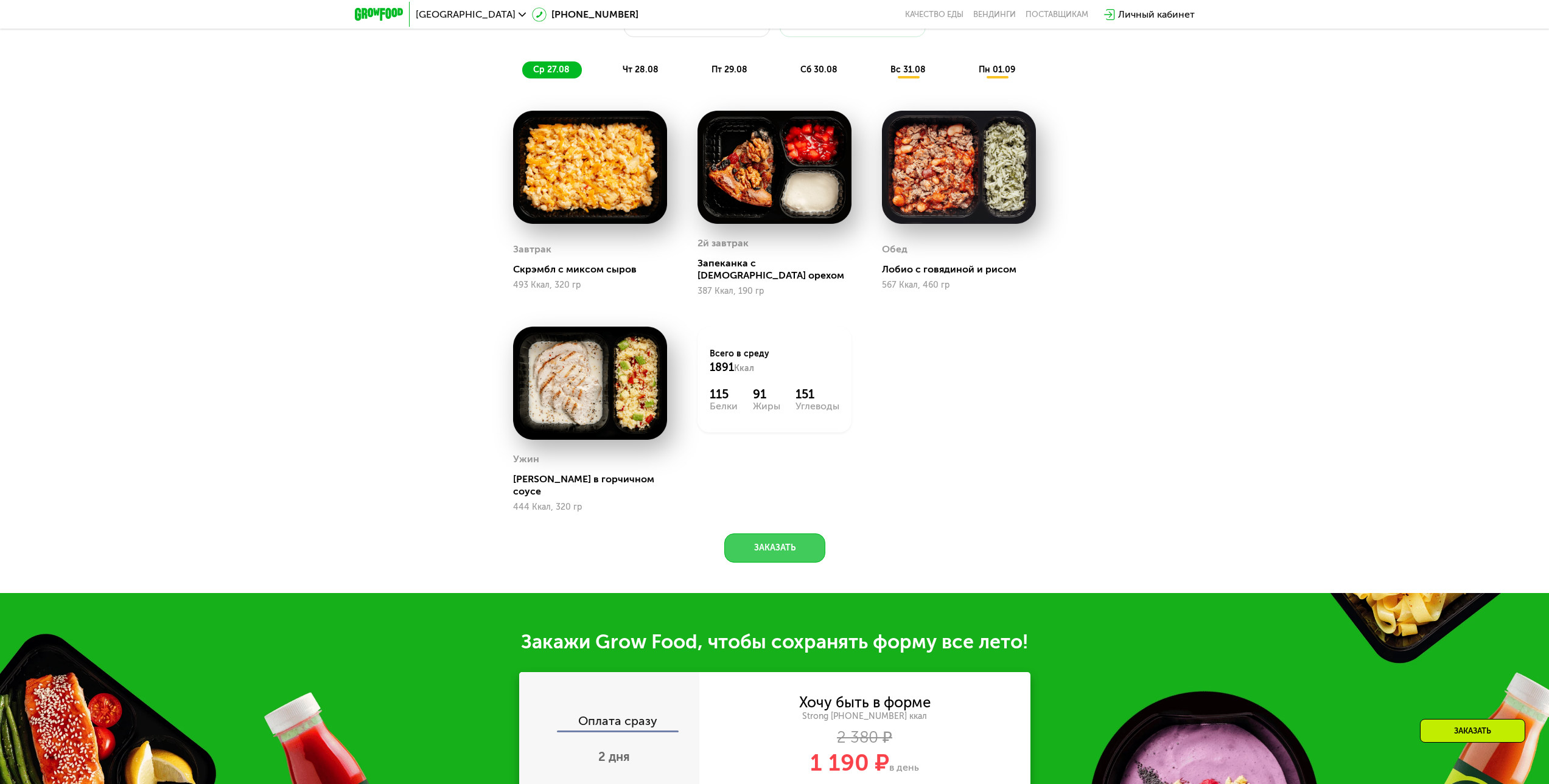
click at [777, 534] on button "Заказать" at bounding box center [775, 548] width 101 height 29
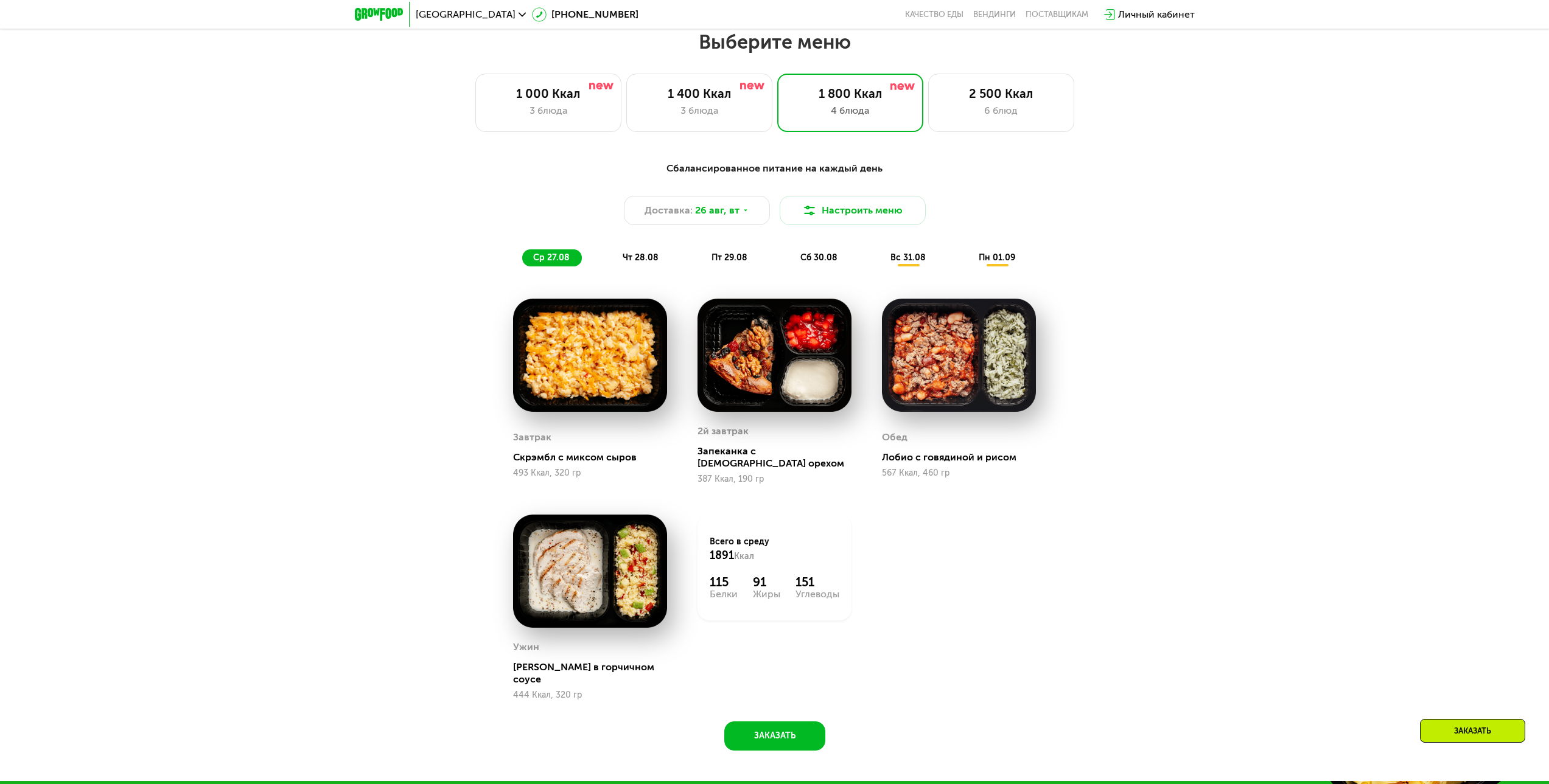
scroll to position [706, 0]
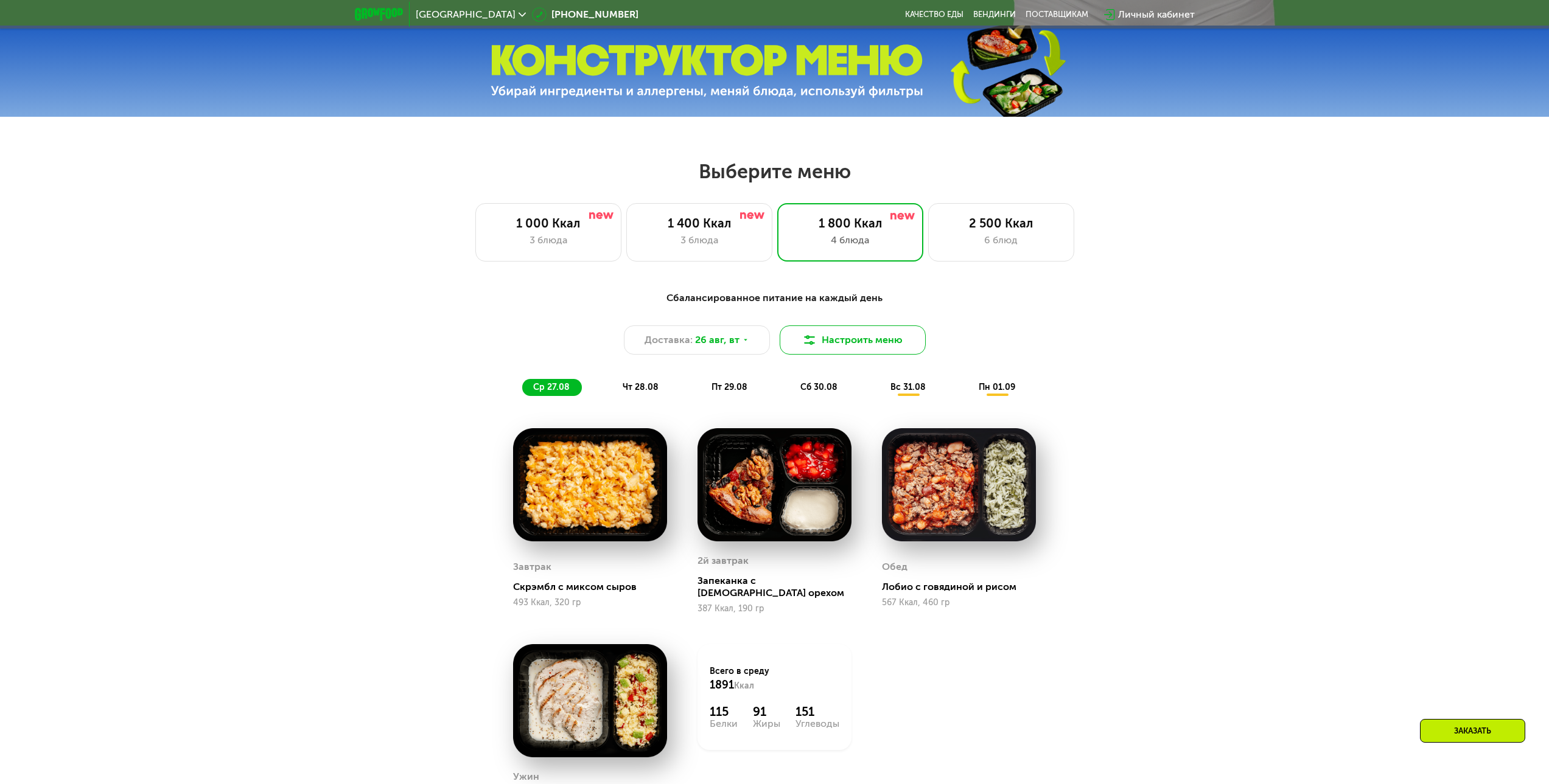
click at [862, 342] on button "Настроить меню" at bounding box center [852, 340] width 146 height 29
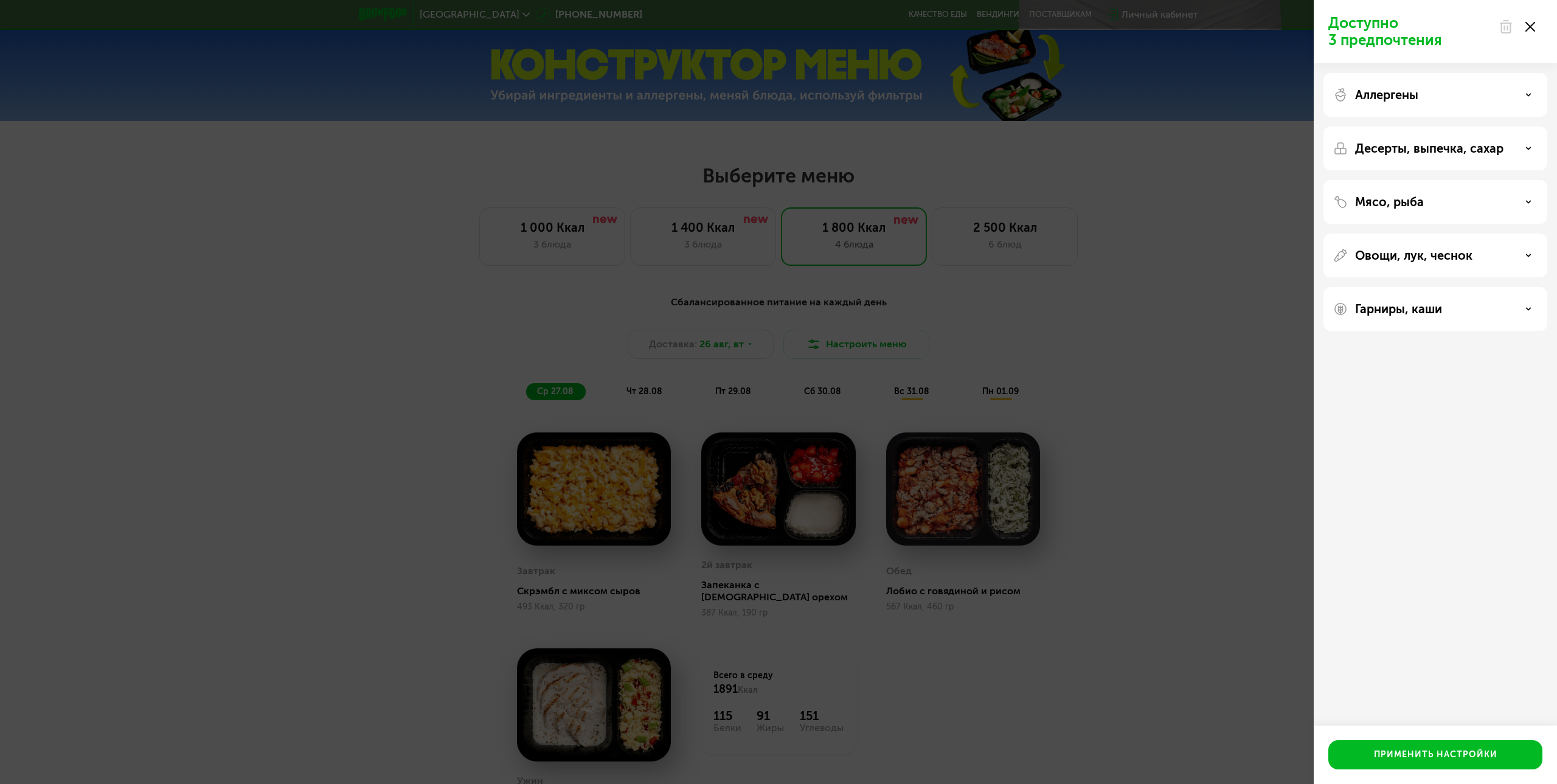
click at [1534, 22] on icon at bounding box center [1531, 26] width 9 height 9
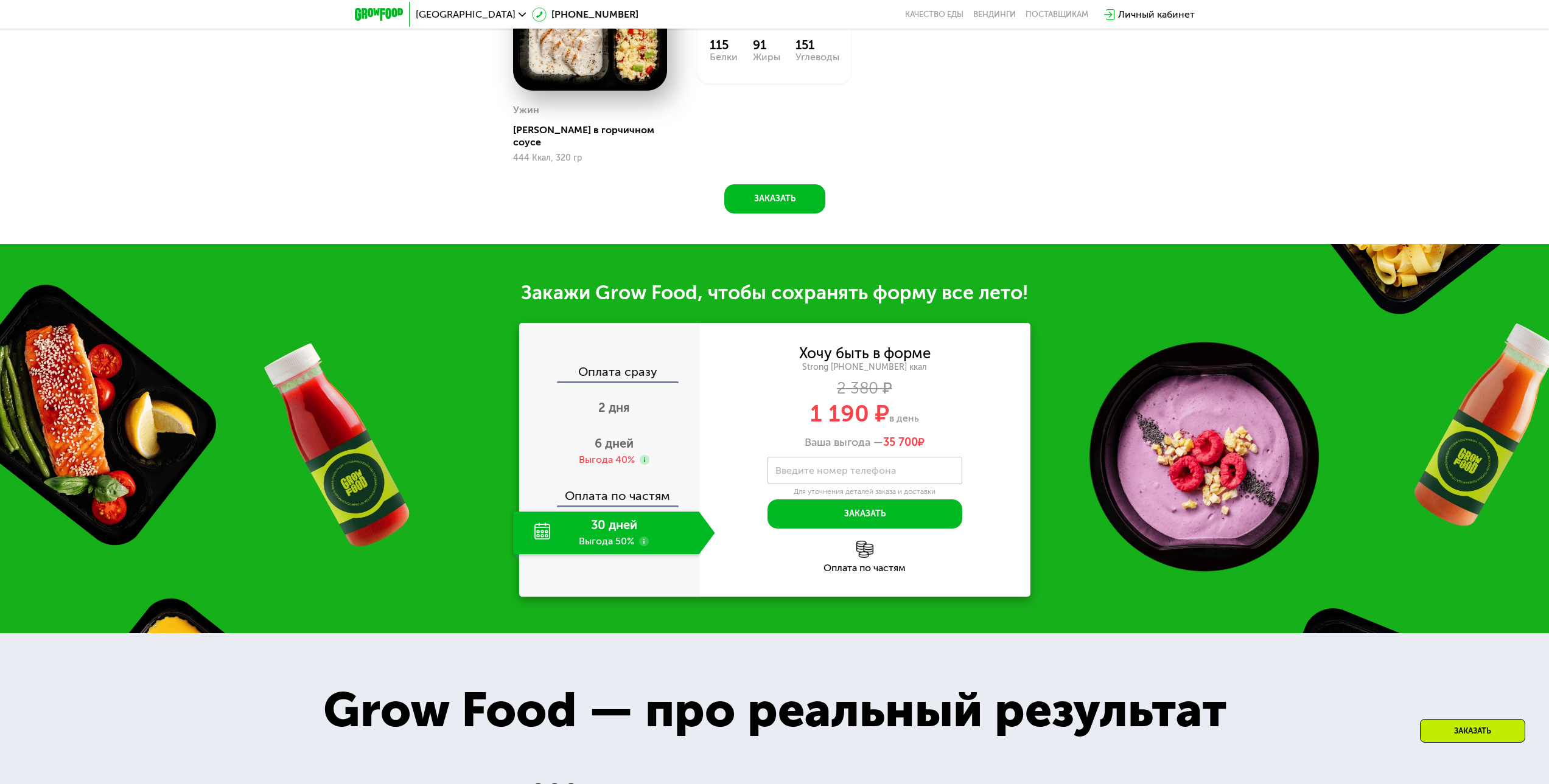
scroll to position [1375, 0]
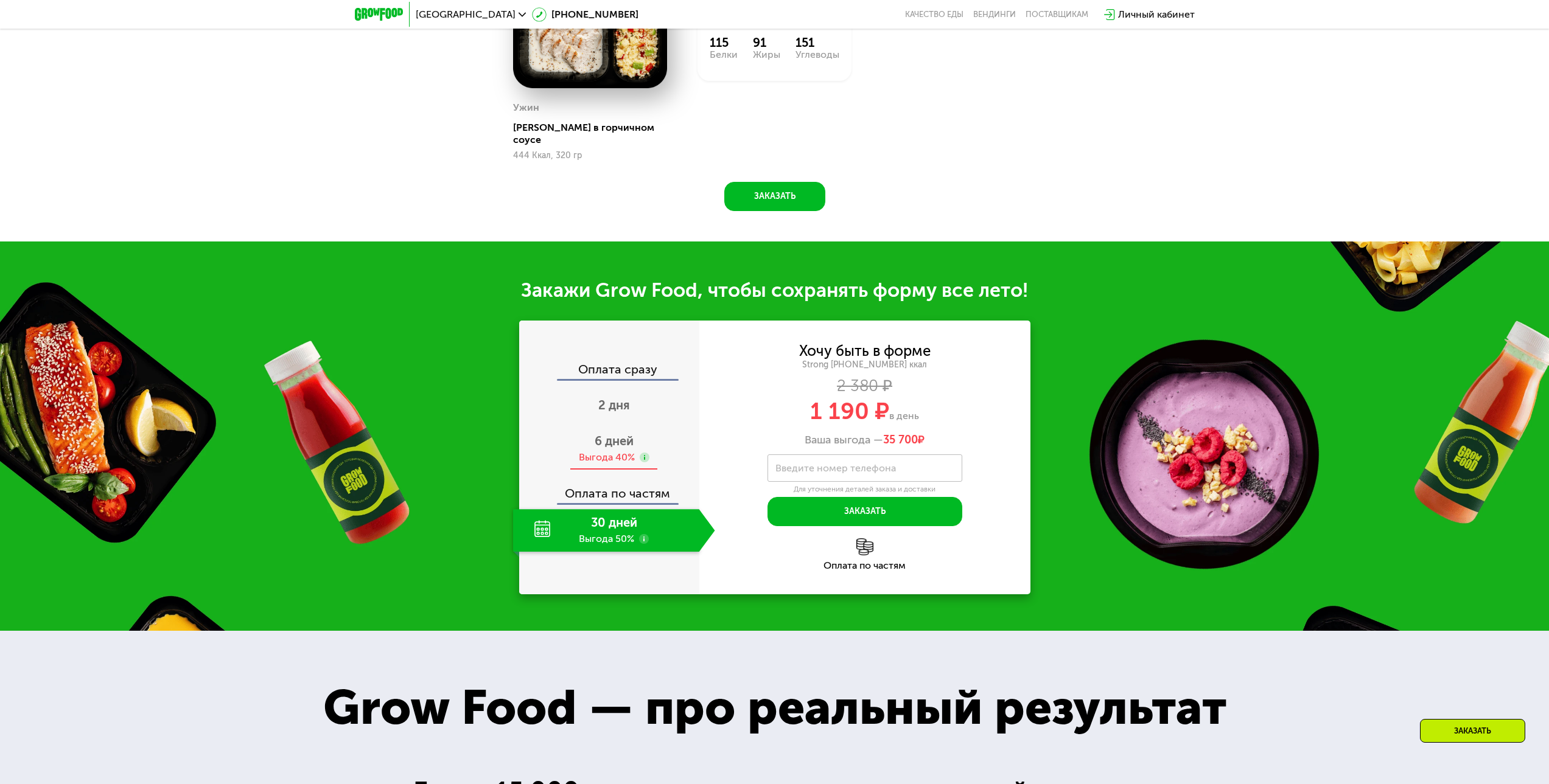
click at [619, 434] on span "6 дней" at bounding box center [614, 441] width 39 height 15
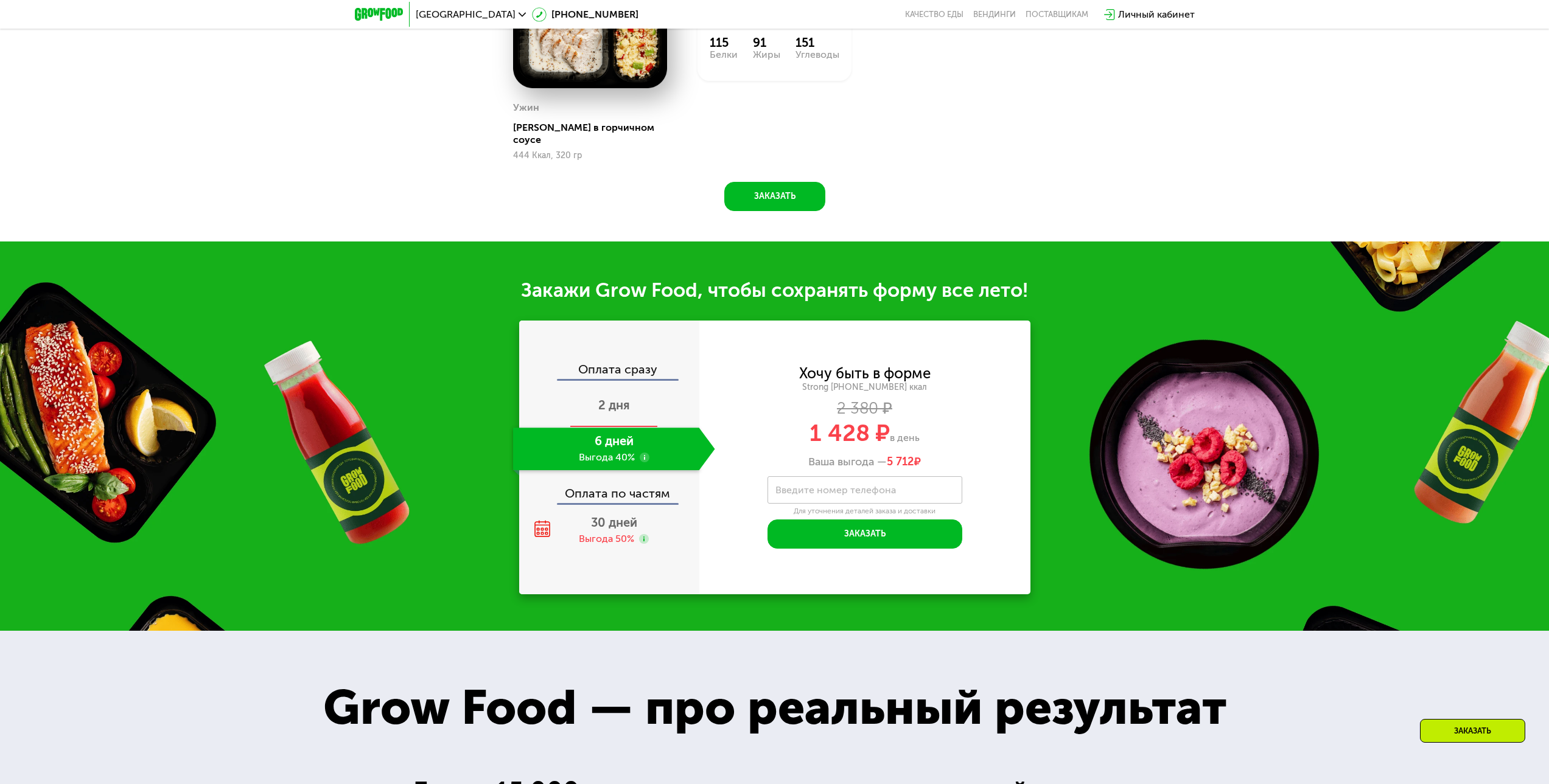
click at [619, 398] on span "2 дня" at bounding box center [614, 405] width 32 height 15
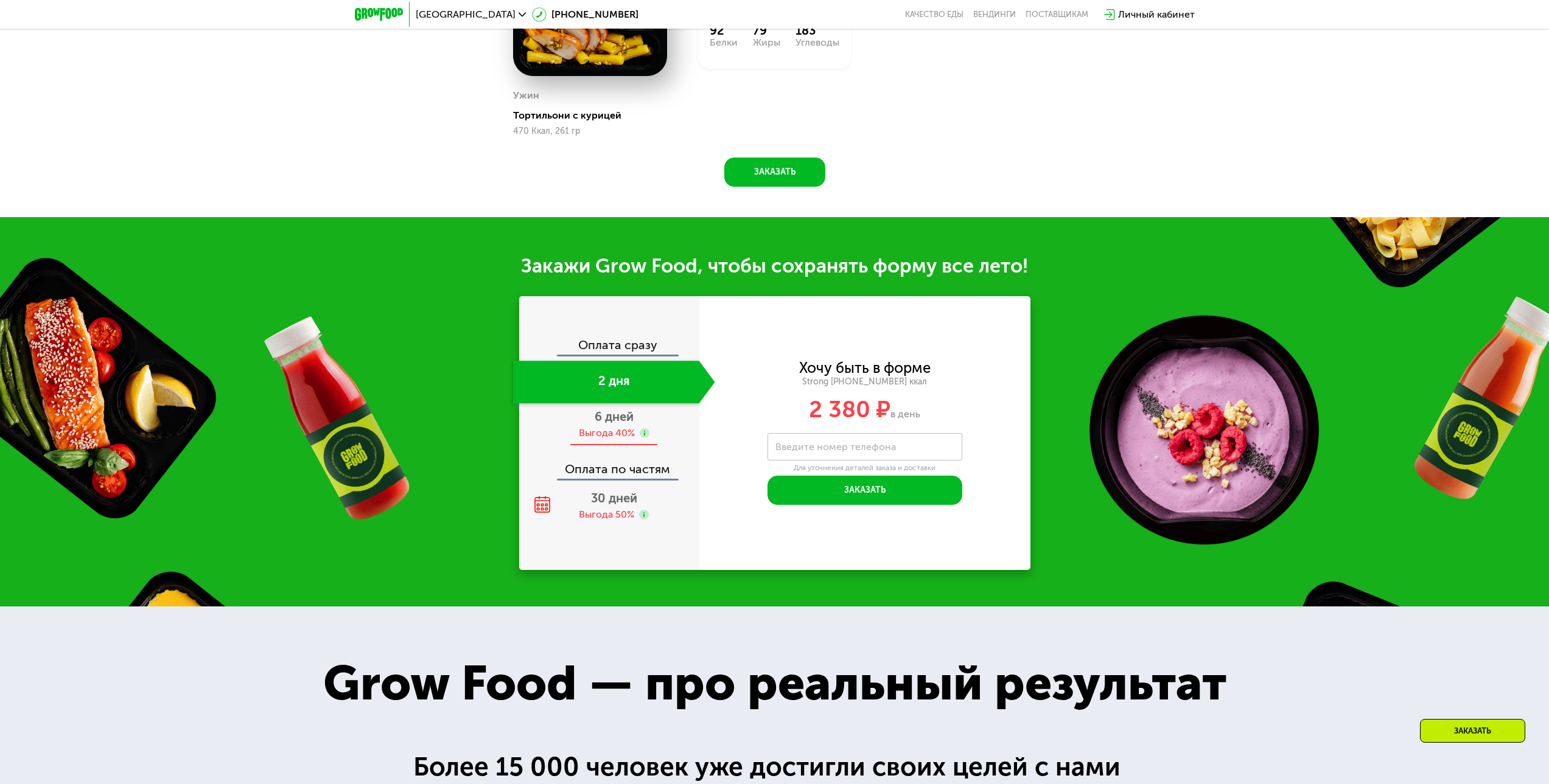
click at [626, 430] on div "6 дней Выгода 40%" at bounding box center [613, 425] width 202 height 43
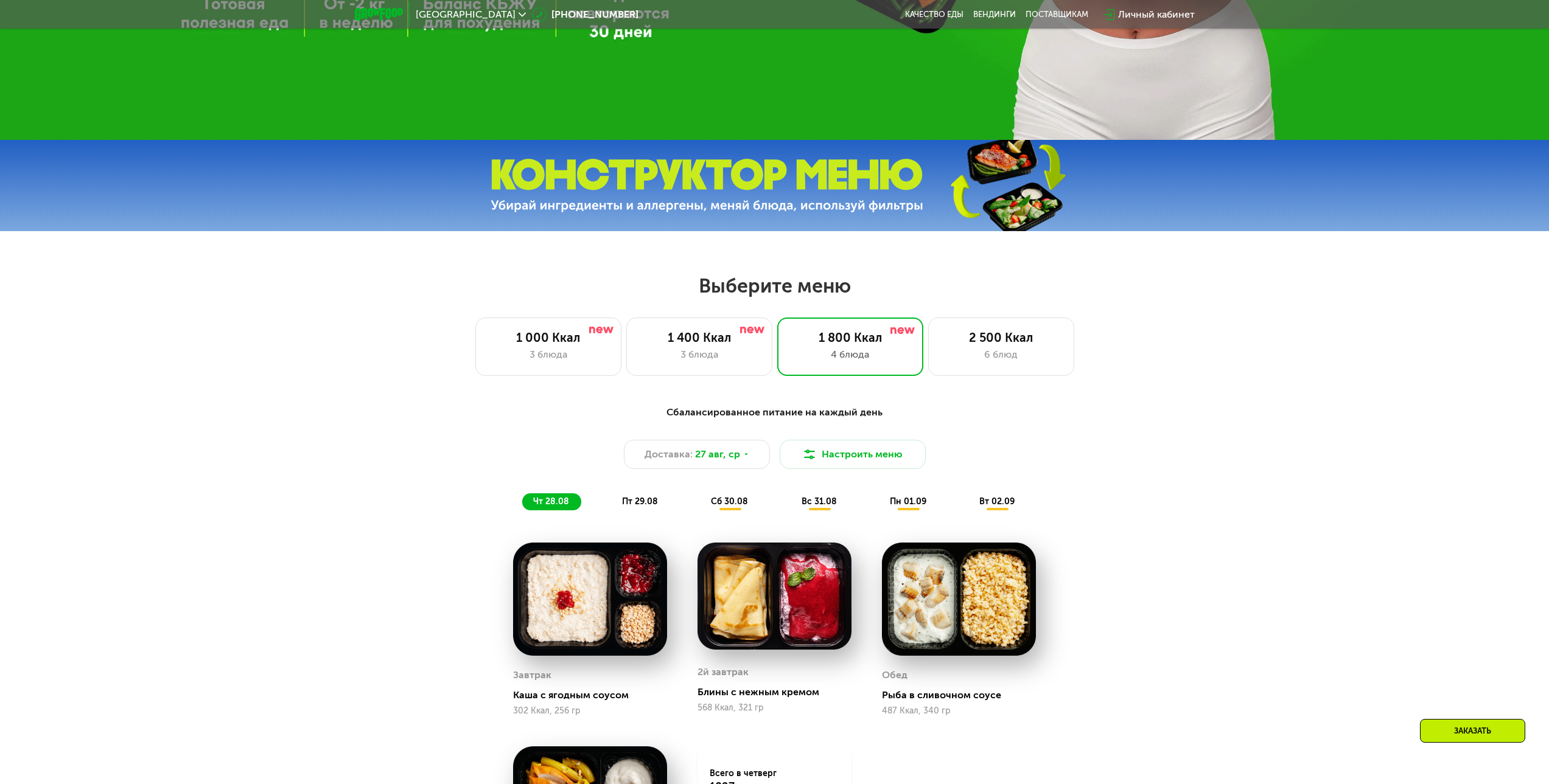
scroll to position [584, 0]
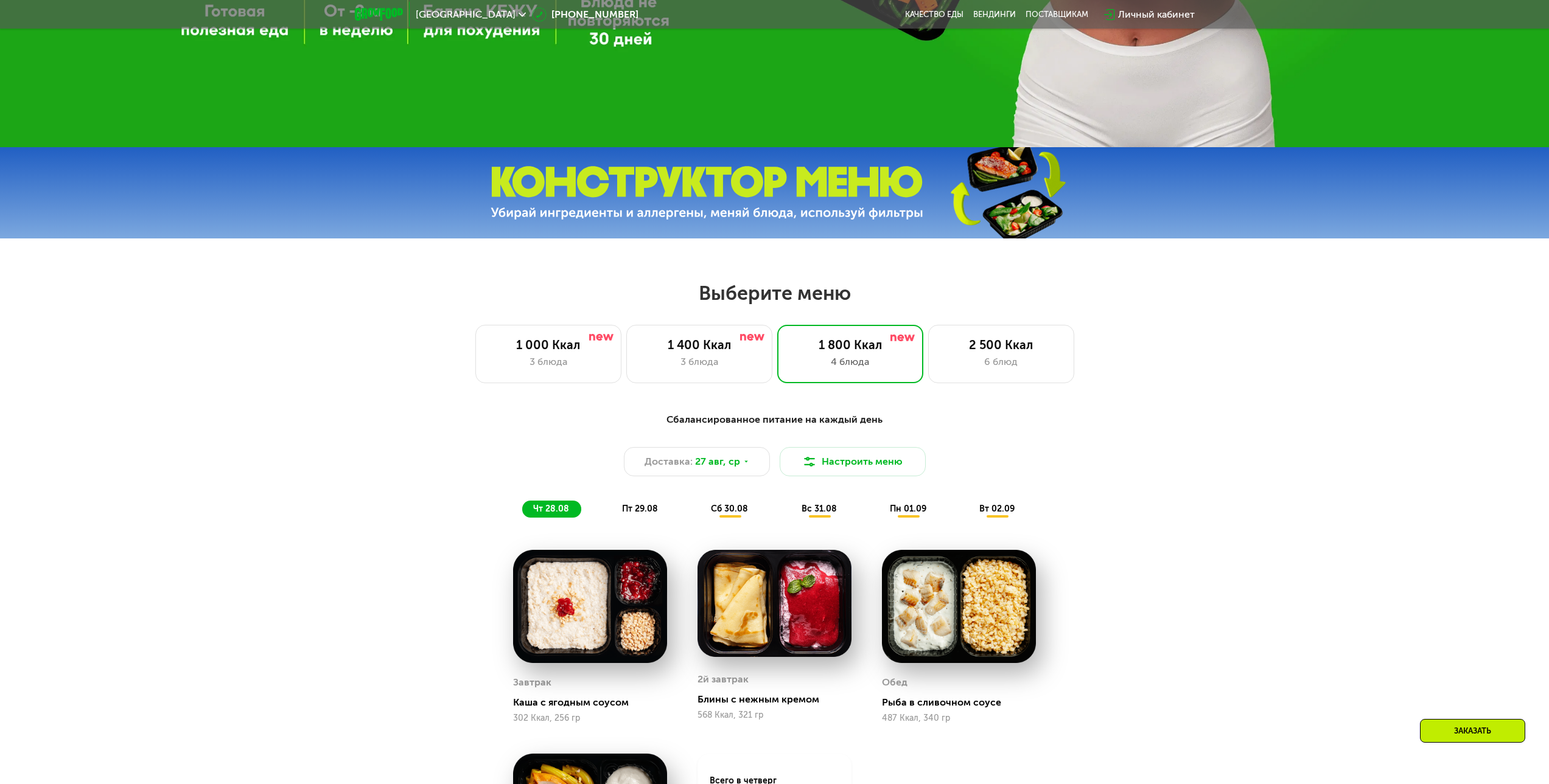
click at [1174, 354] on div "1 000 Ккал 3 блюда 1 400 Ккал 3 блюда 1 800 Ккал 4 блюда 2 500 Ккал 6 блюд" at bounding box center [774, 354] width 1471 height 59
